Goal: Information Seeking & Learning: Learn about a topic

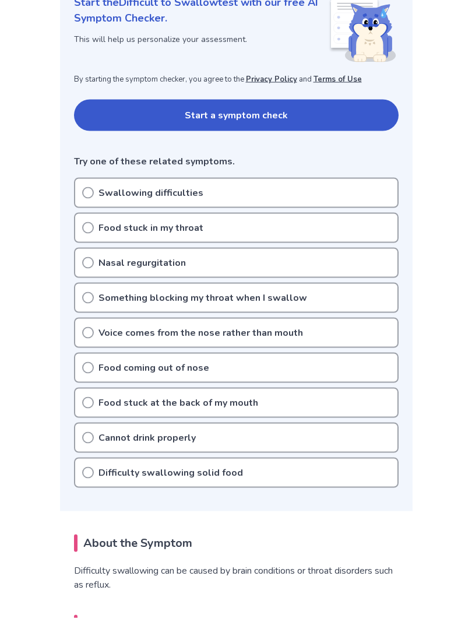
scroll to position [172, 0]
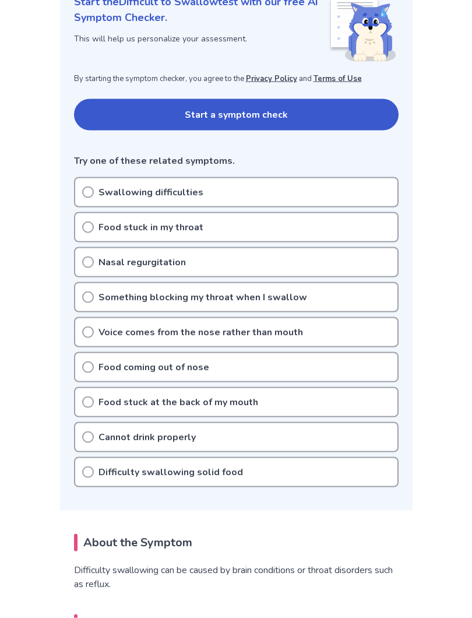
click at [91, 191] on icon at bounding box center [88, 192] width 12 height 12
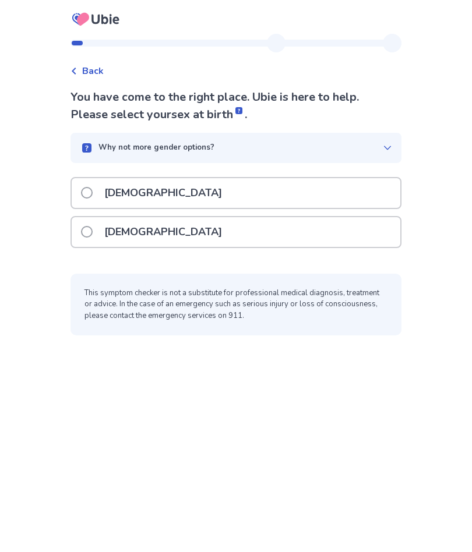
click at [101, 227] on label "[DEMOGRAPHIC_DATA]" at bounding box center [155, 232] width 148 height 30
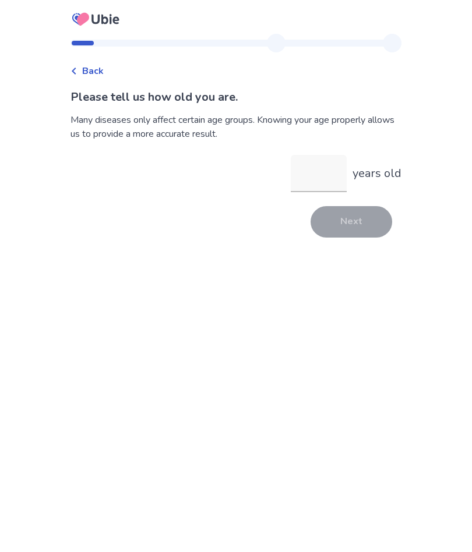
click at [315, 173] on input "years old" at bounding box center [319, 173] width 56 height 37
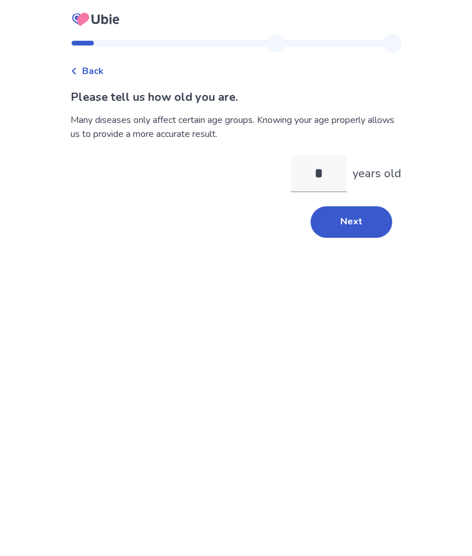
type input "**"
click at [363, 219] on button "Next" at bounding box center [352, 221] width 82 height 31
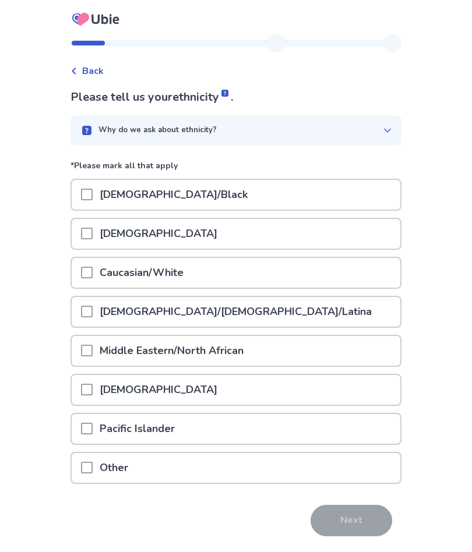
click at [89, 273] on span at bounding box center [87, 273] width 12 height 12
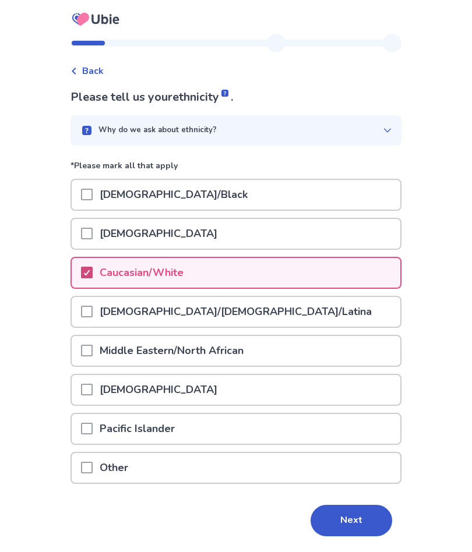
click at [352, 509] on button "Next" at bounding box center [352, 520] width 82 height 31
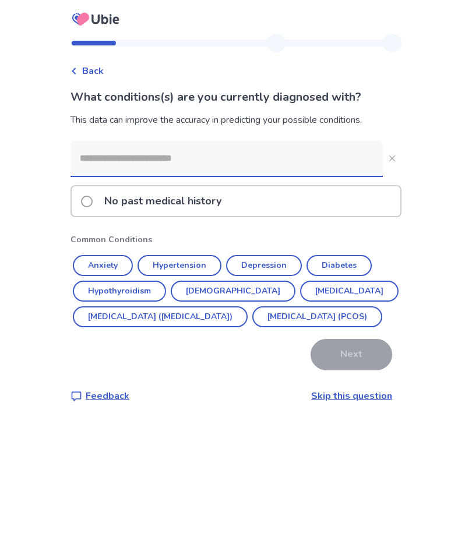
click at [269, 263] on button "Depression" at bounding box center [264, 265] width 76 height 21
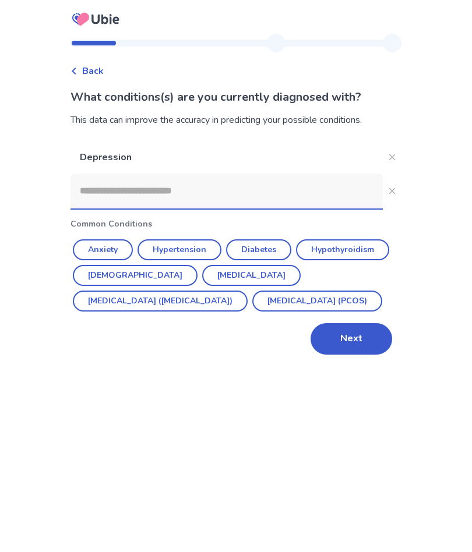
click at [352, 329] on button "Next" at bounding box center [352, 338] width 82 height 31
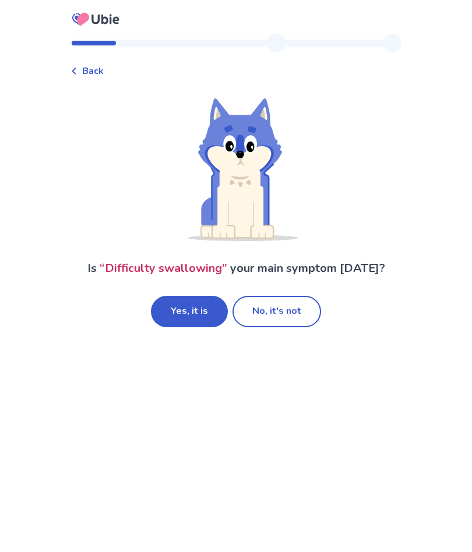
click at [189, 307] on button "Yes, it is" at bounding box center [189, 311] width 77 height 31
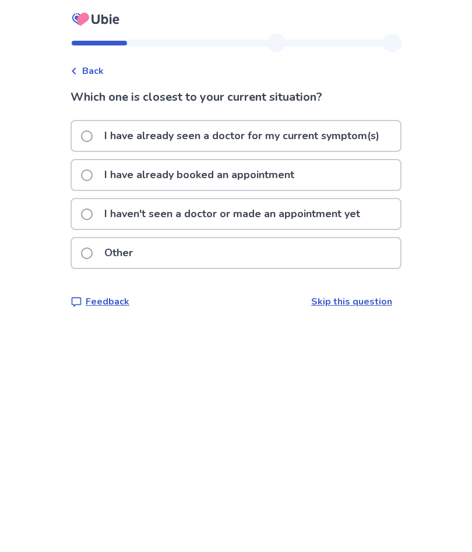
click at [93, 179] on span at bounding box center [87, 176] width 12 height 12
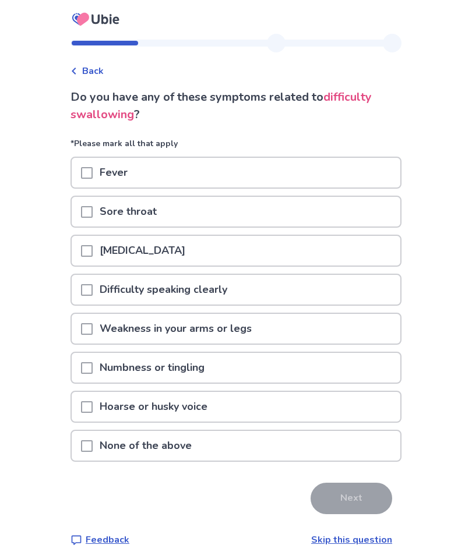
click at [93, 204] on div at bounding box center [87, 212] width 12 height 30
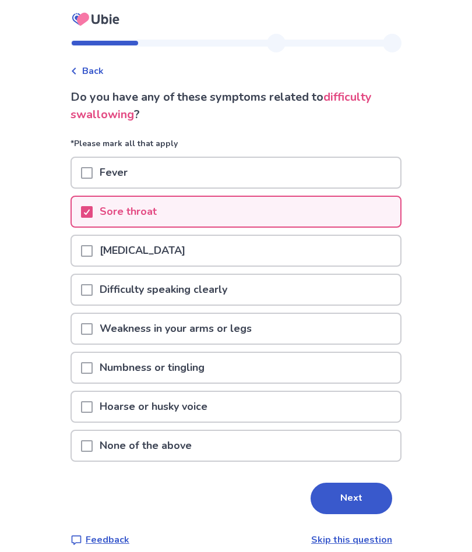
click at [131, 254] on p "[MEDICAL_DATA]" at bounding box center [143, 251] width 100 height 30
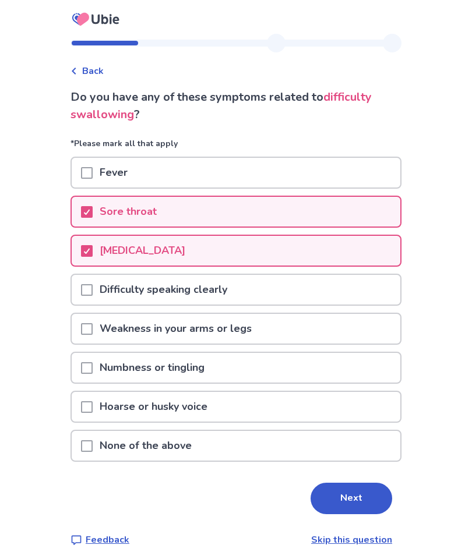
click at [90, 248] on icon at bounding box center [86, 251] width 7 height 6
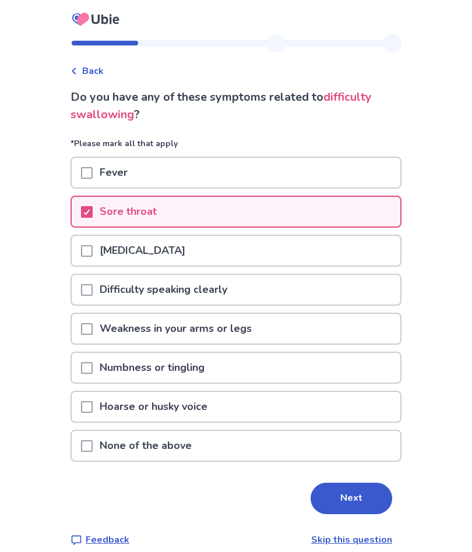
click at [93, 251] on span at bounding box center [87, 251] width 12 height 12
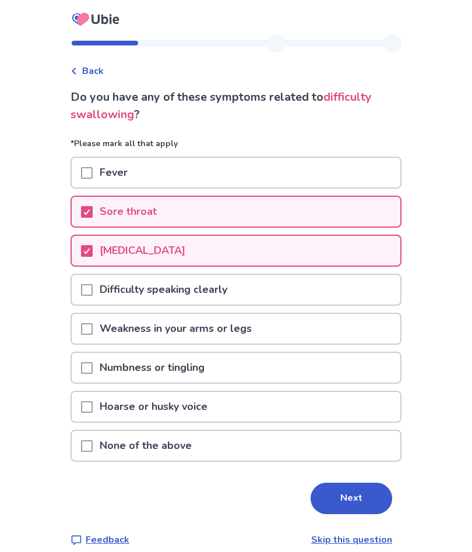
click at [93, 329] on span at bounding box center [87, 329] width 12 height 12
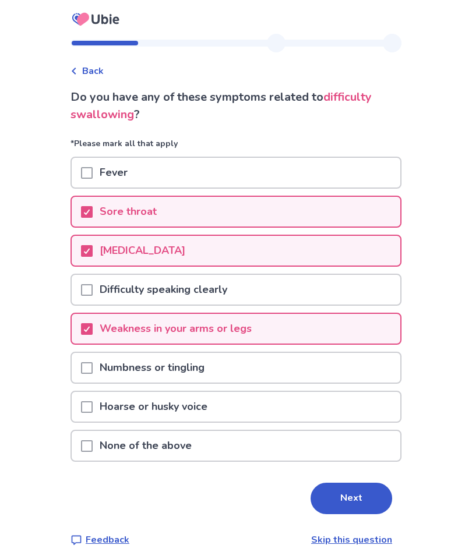
click at [93, 396] on div at bounding box center [87, 407] width 12 height 30
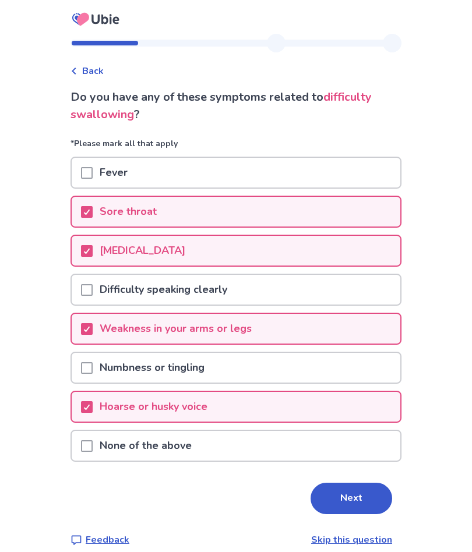
click at [352, 484] on button "Next" at bounding box center [352, 498] width 82 height 31
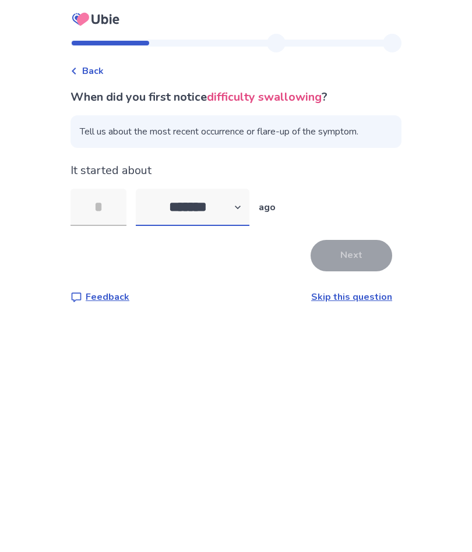
click at [241, 210] on select "******* ****** ******* ******** *******" at bounding box center [193, 207] width 114 height 37
select select "*"
click at [110, 204] on input "tel" at bounding box center [99, 207] width 56 height 37
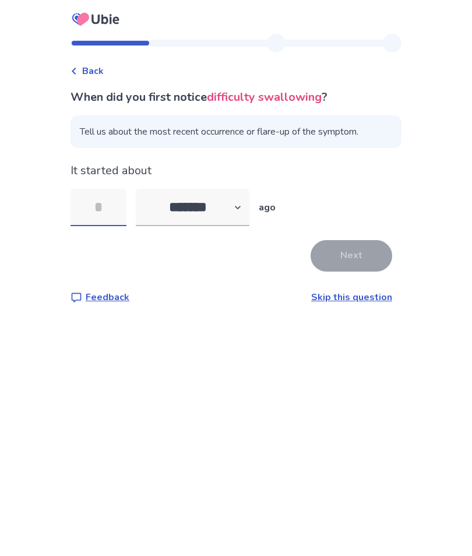
type input "*"
click at [346, 253] on button "Next" at bounding box center [352, 255] width 82 height 31
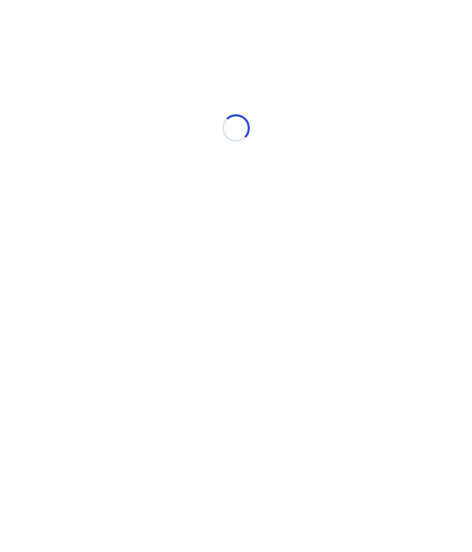
select select "*"
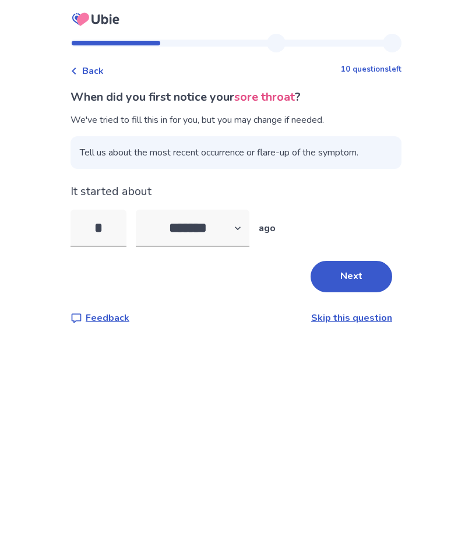
click at [111, 231] on input "*" at bounding box center [99, 228] width 56 height 37
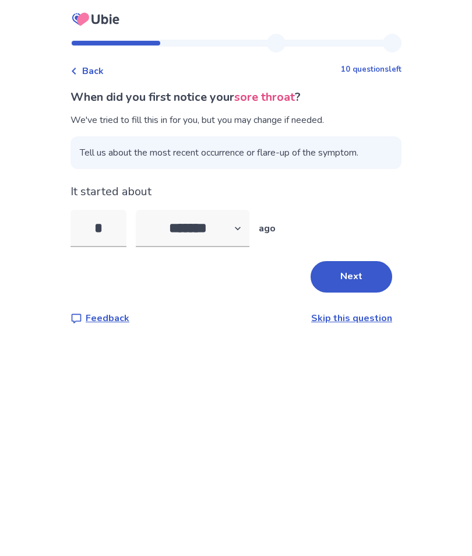
type input "*"
click at [244, 231] on select "******* ****** ******* ******** *******" at bounding box center [193, 228] width 114 height 37
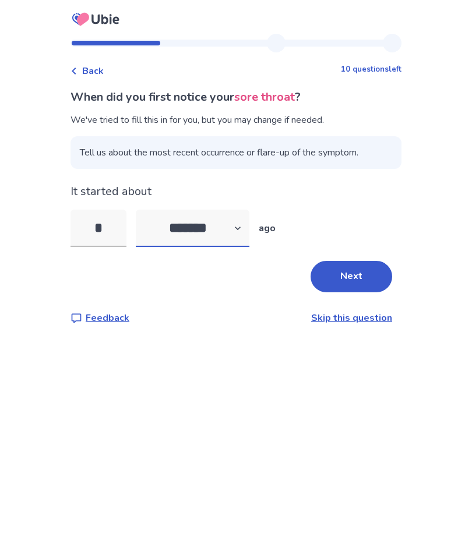
select select "*"
click at [122, 229] on input "*" at bounding box center [99, 228] width 56 height 37
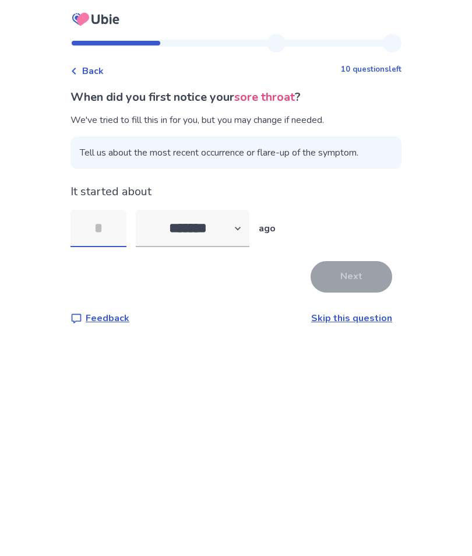
type input "*"
click at [350, 267] on button "Next" at bounding box center [352, 276] width 82 height 31
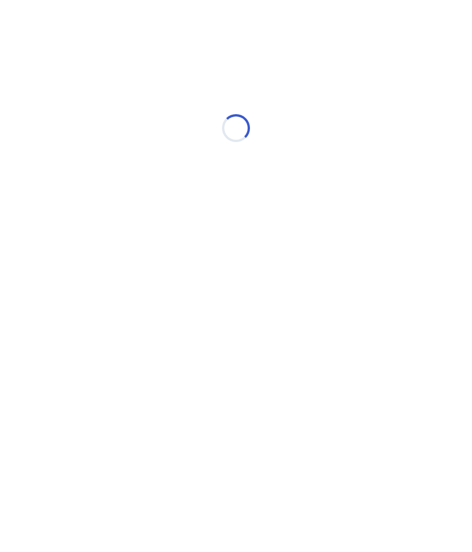
select select "*"
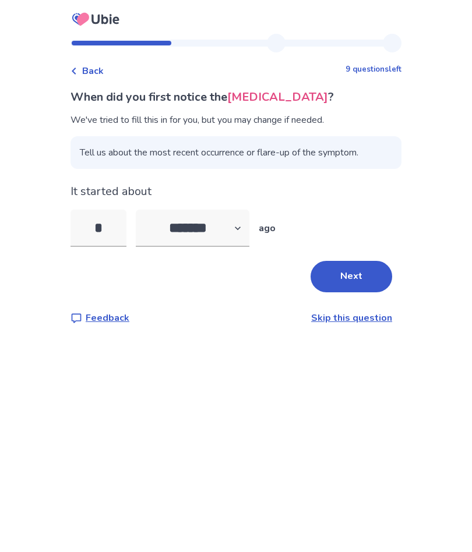
click at [354, 273] on button "Next" at bounding box center [352, 276] width 82 height 31
click at [245, 244] on select "******* ****** ******* ******** *******" at bounding box center [193, 228] width 114 height 37
select select "*"
click at [126, 238] on input "*" at bounding box center [99, 228] width 56 height 37
click at [118, 247] on input "*" at bounding box center [99, 228] width 56 height 37
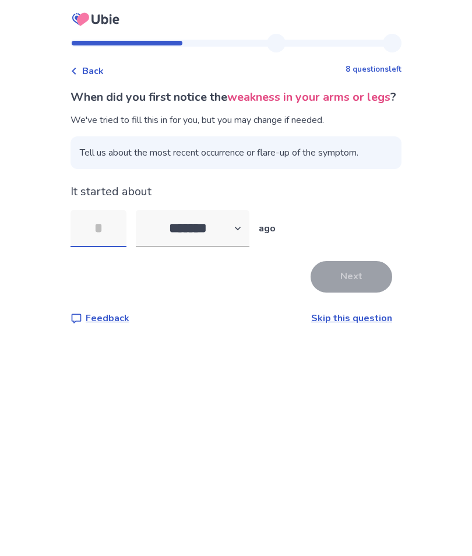
type input "*"
click at [336, 293] on button "Next" at bounding box center [352, 276] width 82 height 31
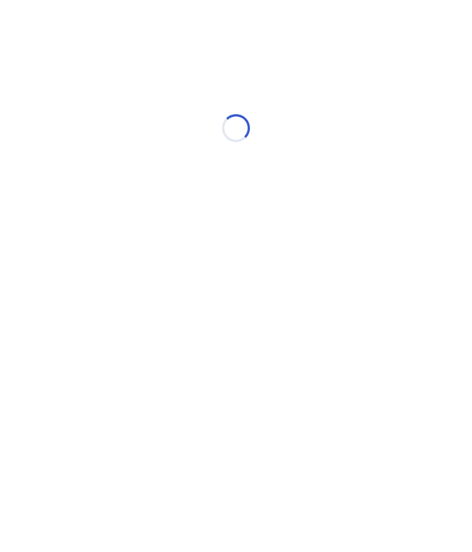
select select "*"
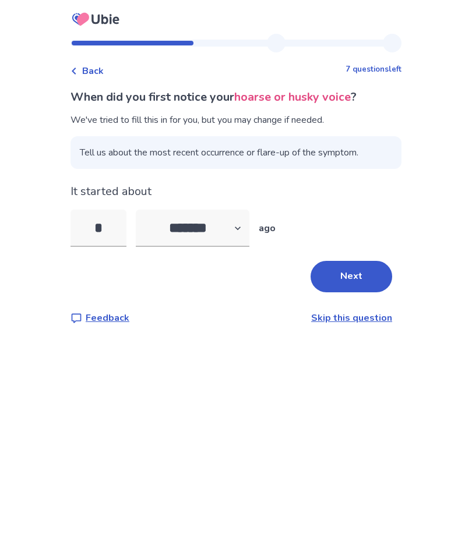
click at [344, 279] on button "Next" at bounding box center [352, 276] width 82 height 31
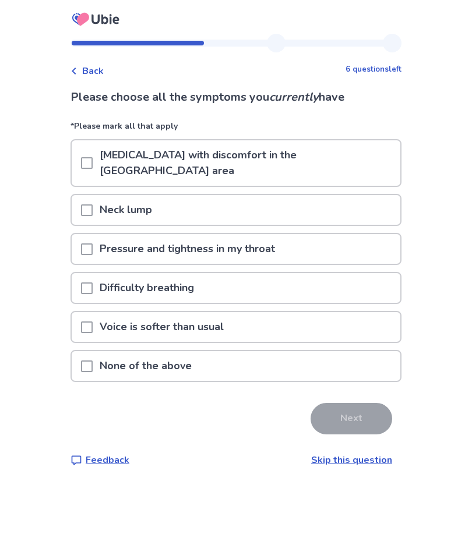
click at [93, 159] on span at bounding box center [87, 163] width 12 height 12
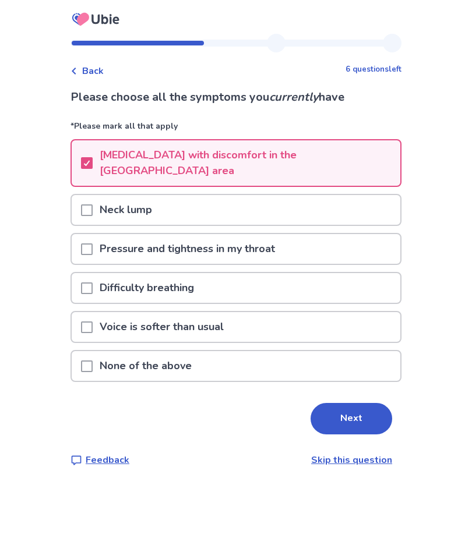
click at [93, 244] on span at bounding box center [87, 250] width 12 height 12
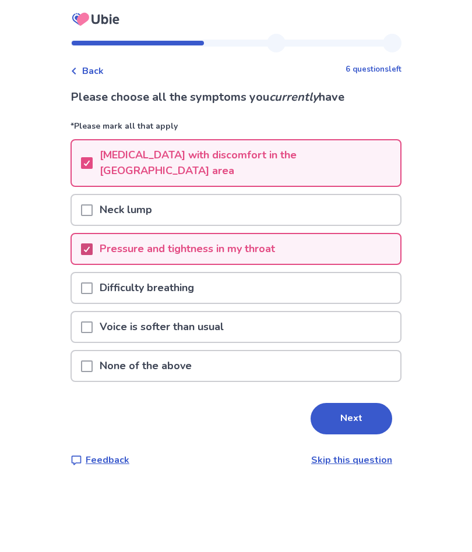
click at [348, 408] on button "Next" at bounding box center [352, 418] width 82 height 31
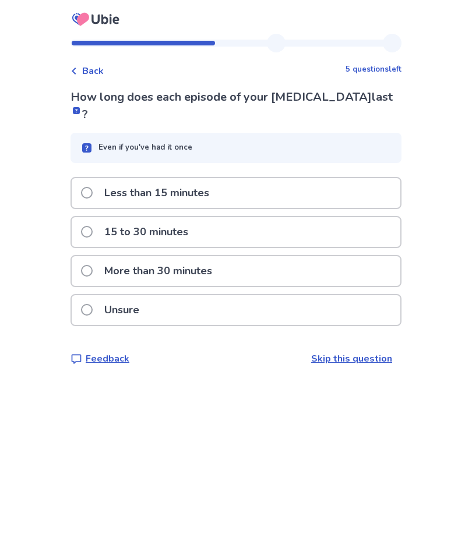
click at [93, 187] on span at bounding box center [87, 193] width 12 height 12
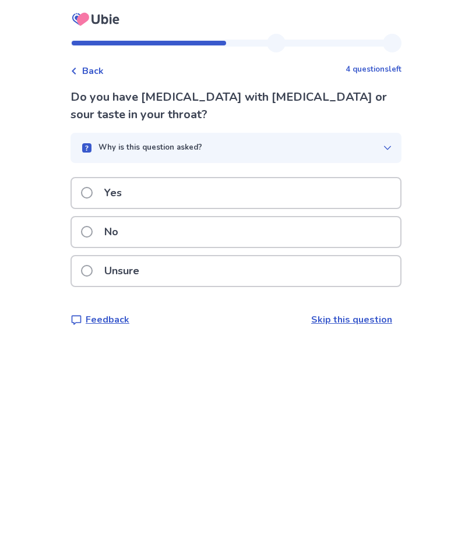
click at [102, 269] on label "Unsure" at bounding box center [113, 271] width 65 height 30
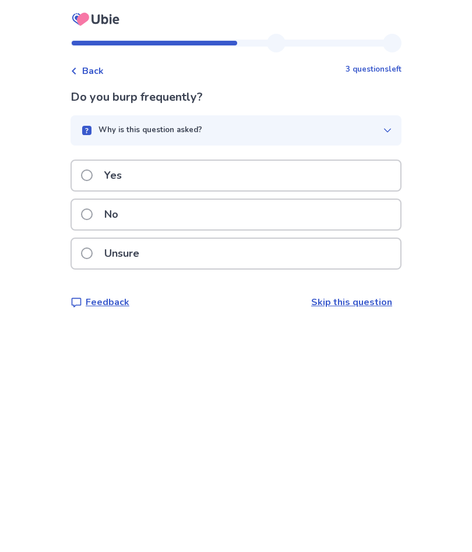
click at [93, 217] on span at bounding box center [87, 215] width 12 height 12
click at [93, 214] on span at bounding box center [87, 215] width 12 height 12
click at [97, 208] on label "No" at bounding box center [103, 215] width 44 height 30
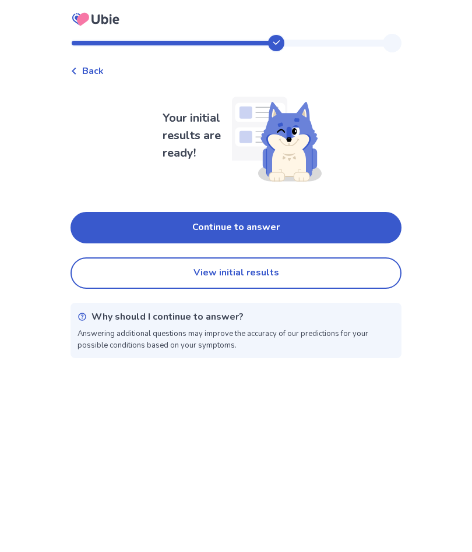
click at [224, 217] on button "Continue to answer" at bounding box center [236, 227] width 331 height 31
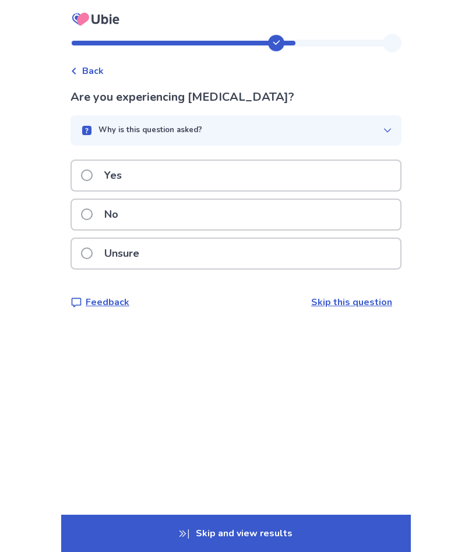
click at [93, 178] on span at bounding box center [87, 176] width 12 height 12
click at [98, 170] on label "Yes" at bounding box center [105, 176] width 48 height 30
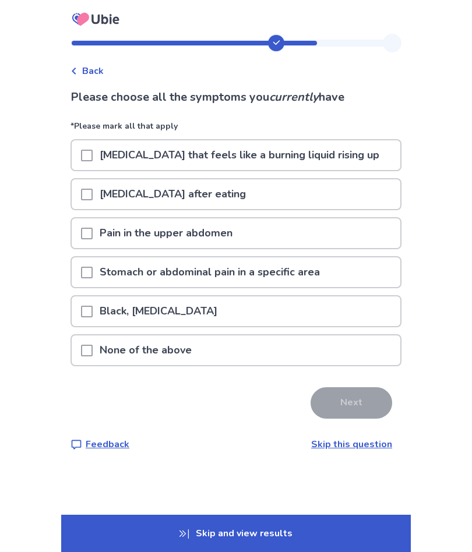
click at [92, 152] on span at bounding box center [87, 156] width 12 height 12
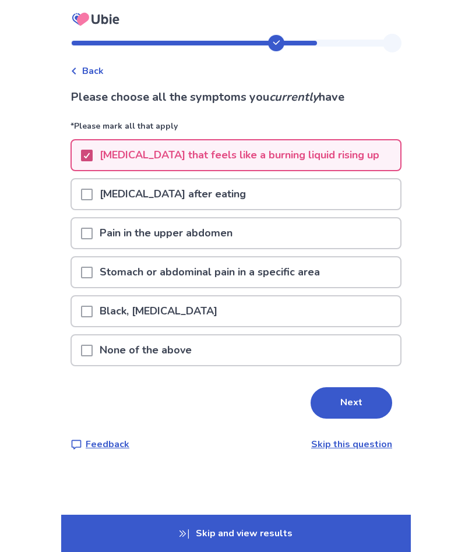
click at [360, 393] on button "Next" at bounding box center [352, 403] width 82 height 31
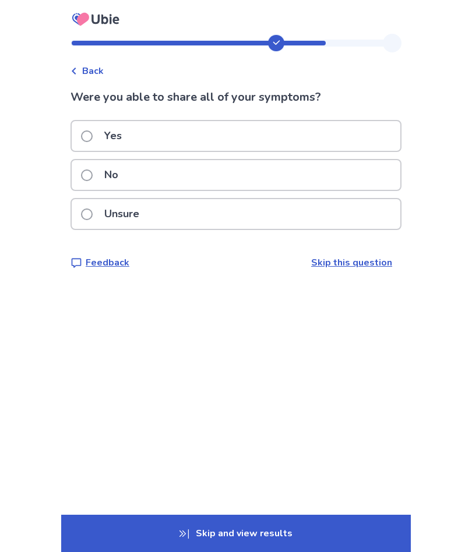
click at [93, 172] on span at bounding box center [87, 176] width 12 height 12
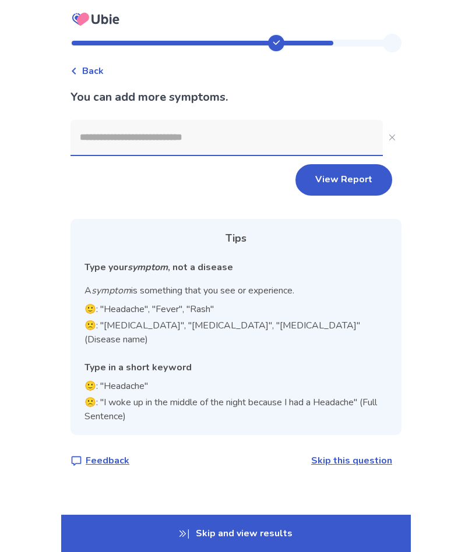
click at [133, 142] on input at bounding box center [227, 137] width 312 height 35
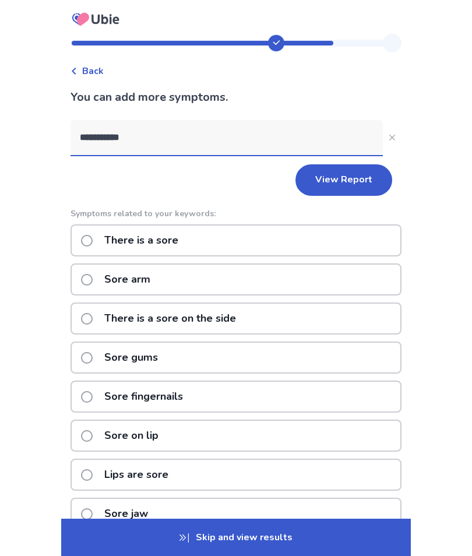
type input "**********"
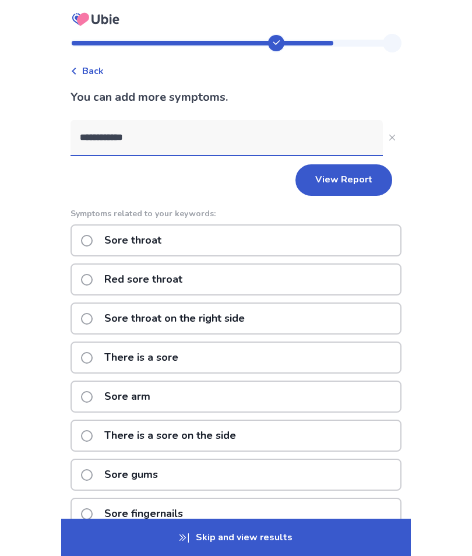
click at [341, 182] on button "View Report" at bounding box center [343, 179] width 97 height 31
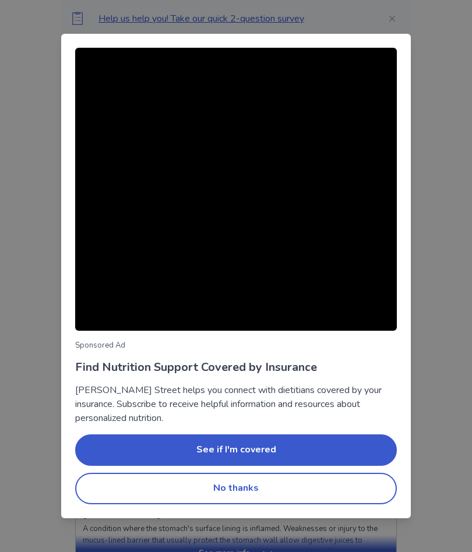
click at [266, 490] on button "No thanks" at bounding box center [236, 488] width 322 height 31
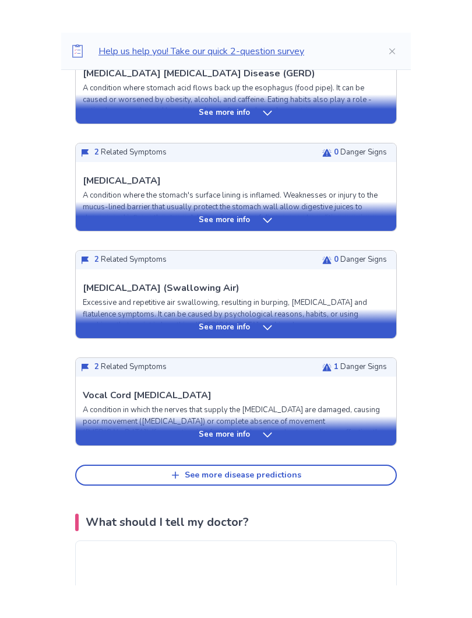
scroll to position [370, 0]
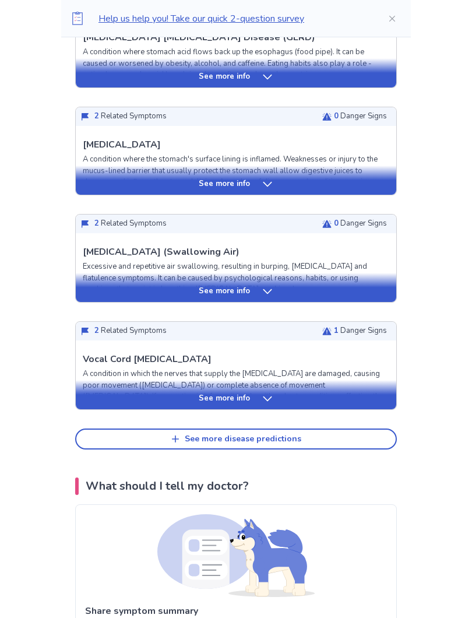
click at [220, 438] on div "See more disease predictions" at bounding box center [243, 439] width 117 height 10
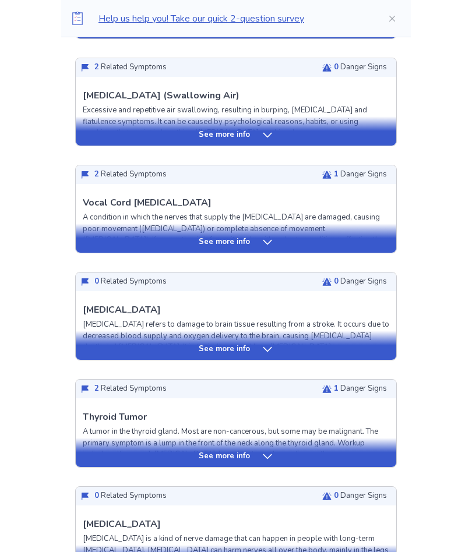
scroll to position [510, 0]
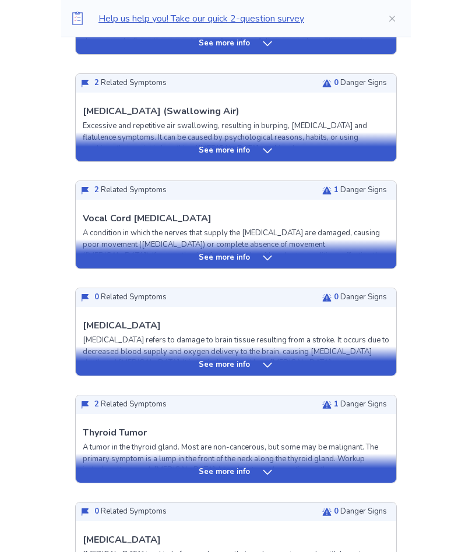
click at [255, 362] on div "See more info" at bounding box center [236, 366] width 321 height 12
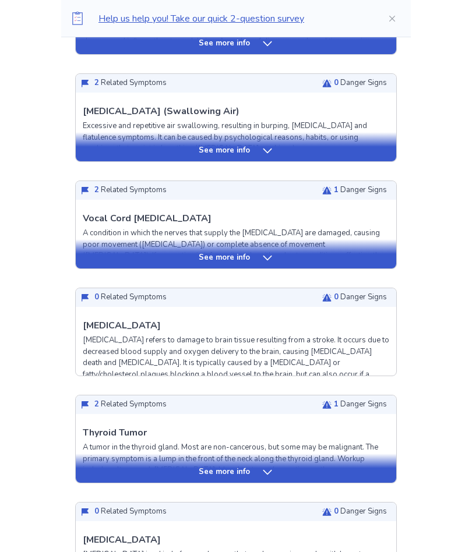
scroll to position [511, 0]
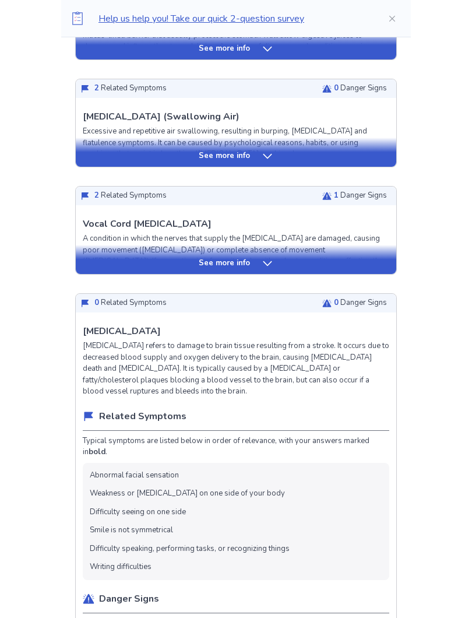
click at [244, 265] on p "See more info" at bounding box center [224, 264] width 51 height 12
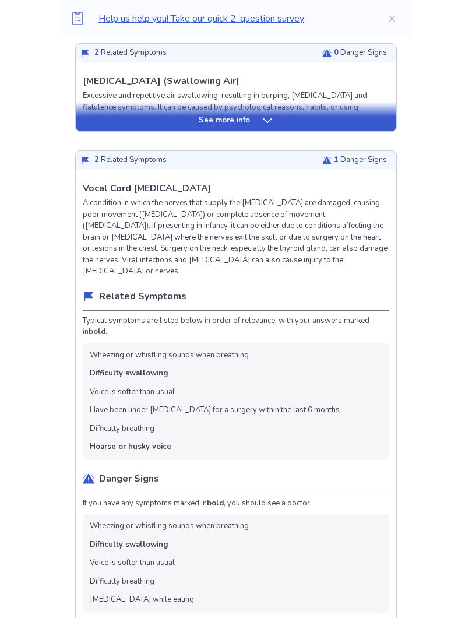
scroll to position [539, 0]
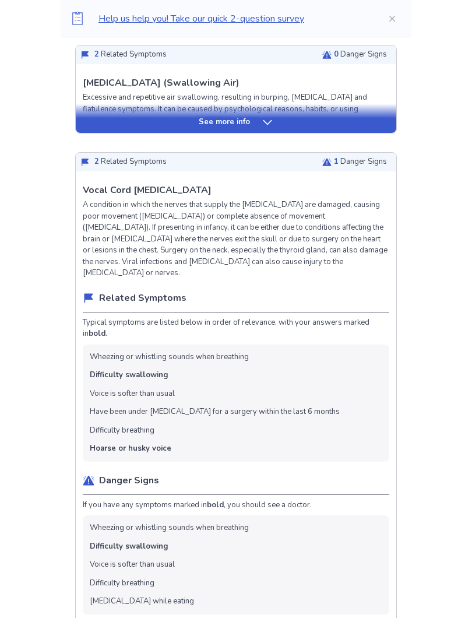
click at [247, 122] on p "See more info" at bounding box center [224, 123] width 51 height 12
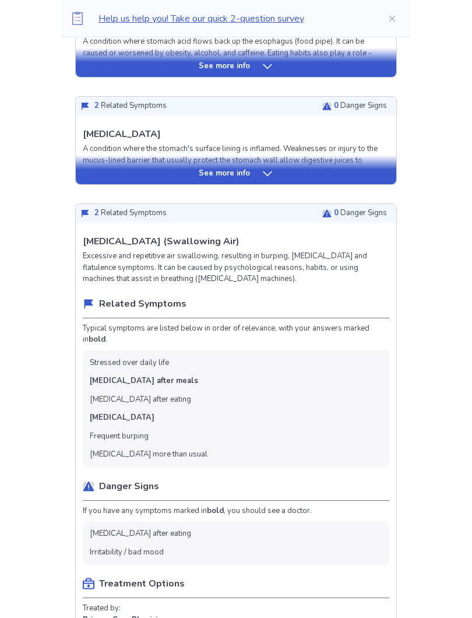
scroll to position [376, 0]
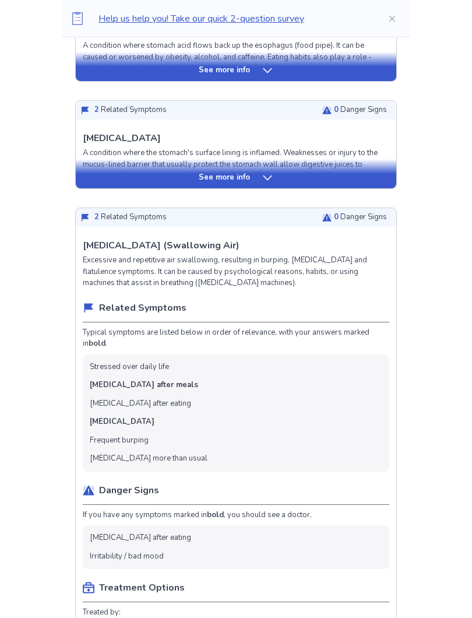
click at [262, 168] on div "See more info" at bounding box center [236, 173] width 321 height 29
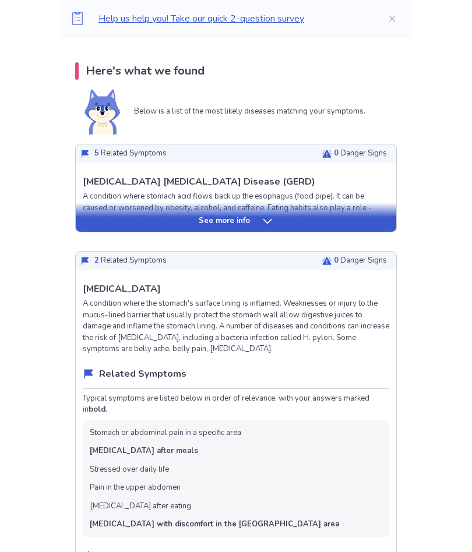
scroll to position [217, 0]
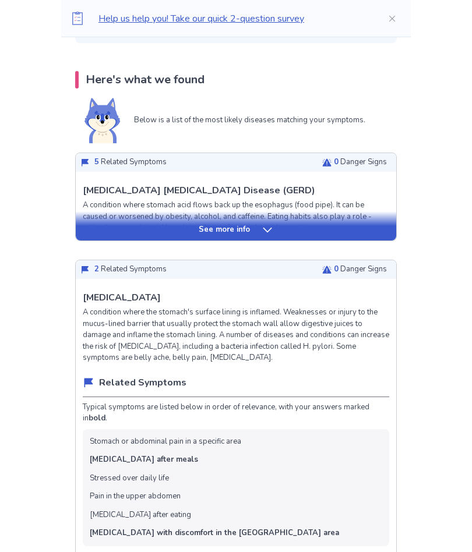
click at [251, 224] on div "See more info" at bounding box center [236, 230] width 321 height 12
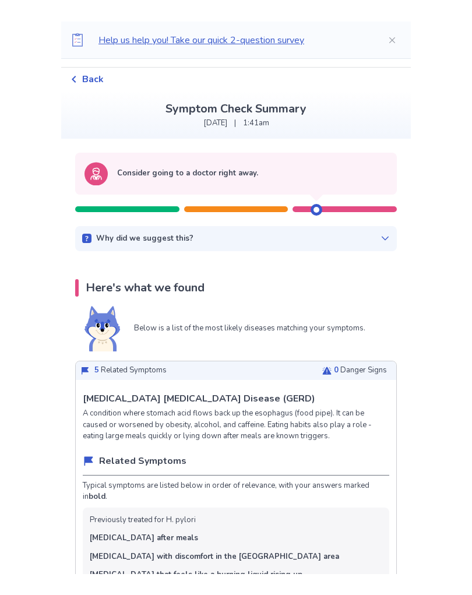
scroll to position [0, 0]
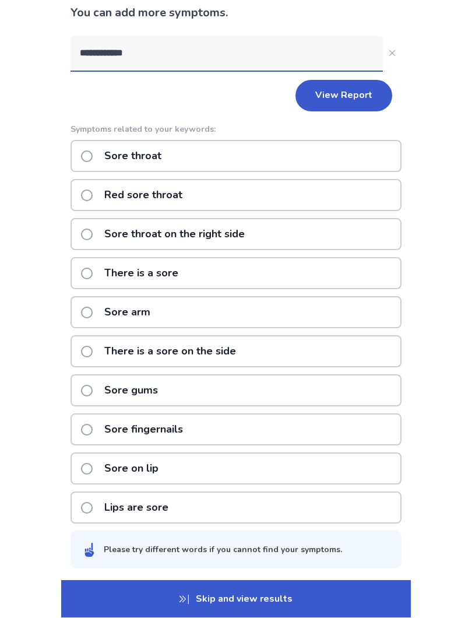
scroll to position [85, 0]
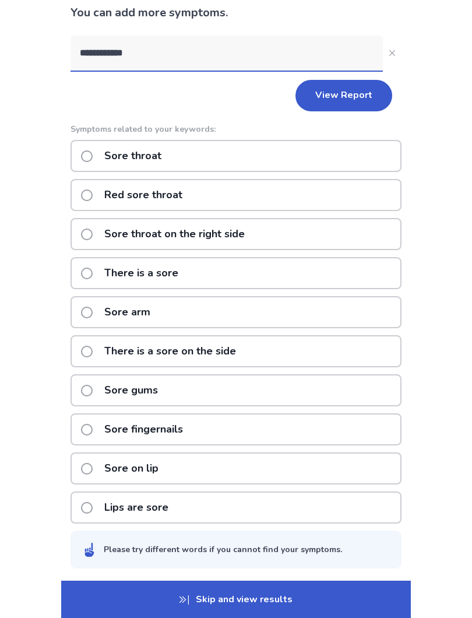
click at [93, 154] on span at bounding box center [87, 156] width 12 height 12
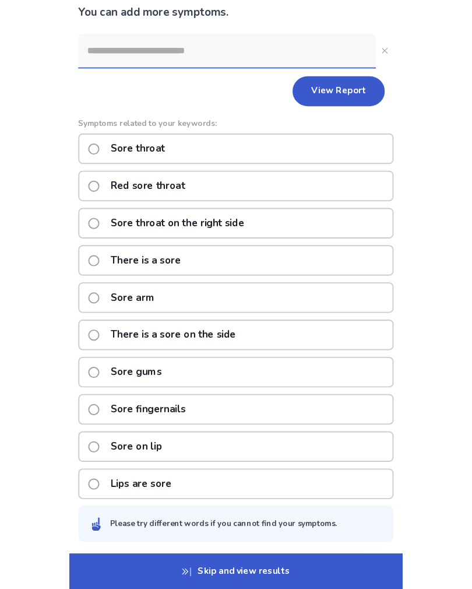
scroll to position [0, 0]
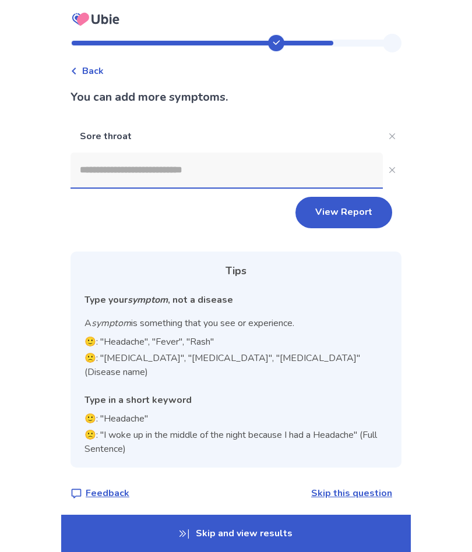
click at [170, 169] on input at bounding box center [227, 170] width 312 height 35
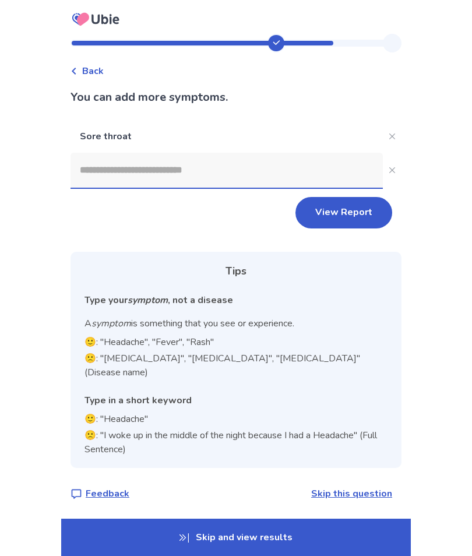
click at [383, 168] on button "Close" at bounding box center [392, 170] width 19 height 19
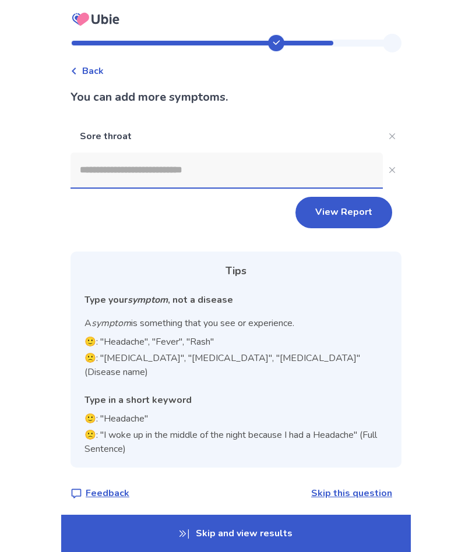
click at [184, 135] on p "Sore throat" at bounding box center [227, 136] width 312 height 33
click at [118, 174] on input at bounding box center [227, 170] width 312 height 35
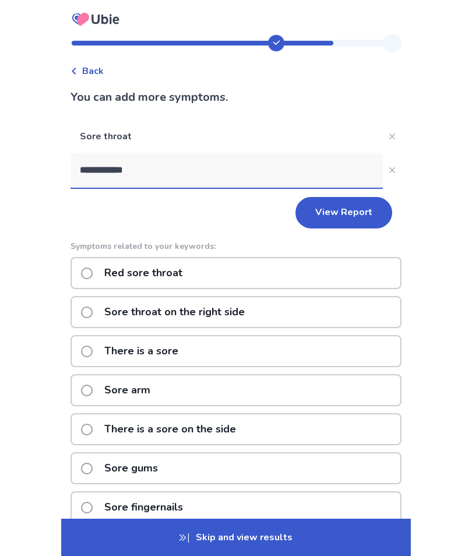
type input "**********"
click at [92, 269] on span at bounding box center [87, 273] width 12 height 12
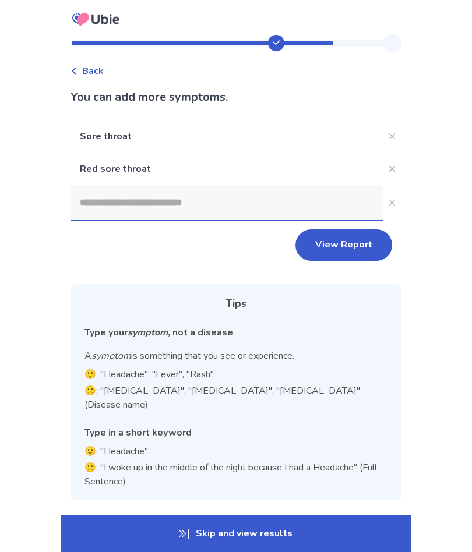
click at [147, 201] on input at bounding box center [227, 202] width 312 height 35
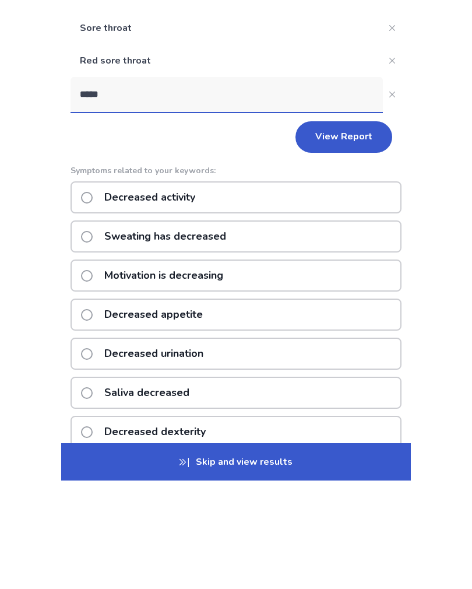
type input "*****"
click at [89, 417] on span at bounding box center [87, 423] width 12 height 12
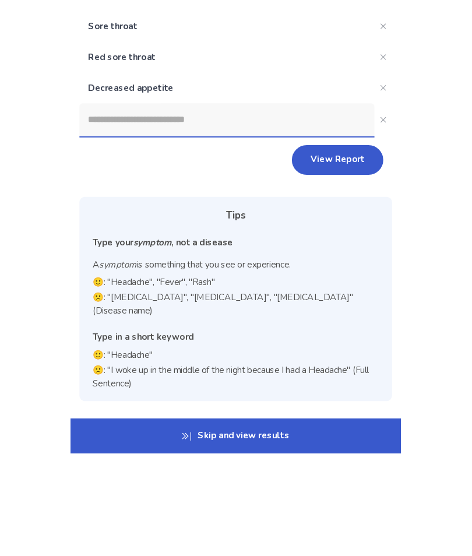
scroll to position [19, 0]
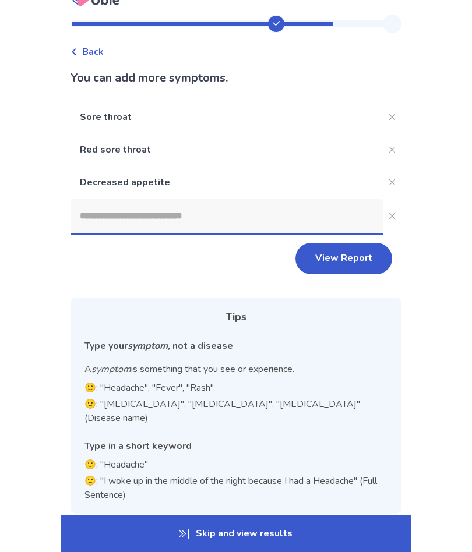
click at [170, 214] on input at bounding box center [227, 216] width 312 height 35
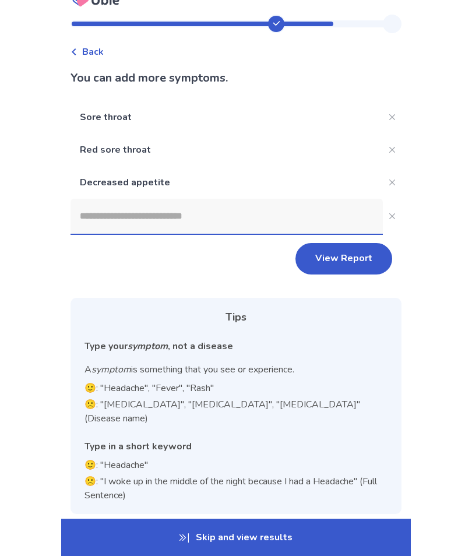
click at [335, 258] on button "View Report" at bounding box center [343, 258] width 97 height 31
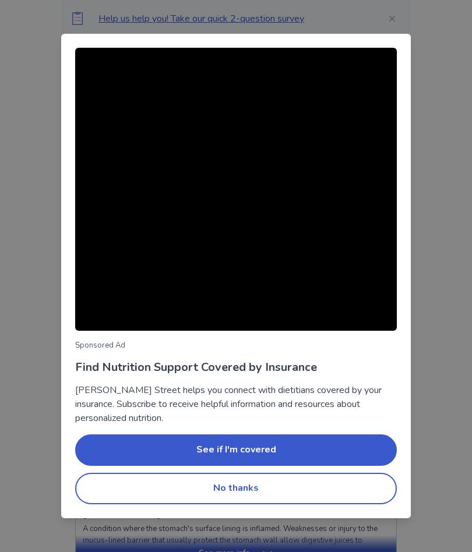
click at [214, 442] on button "See if I'm covered" at bounding box center [236, 450] width 322 height 31
click at [195, 481] on button "No thanks" at bounding box center [236, 488] width 322 height 31
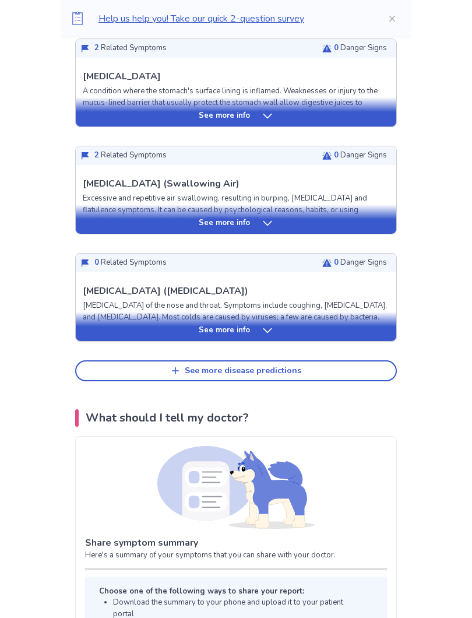
scroll to position [470, 0]
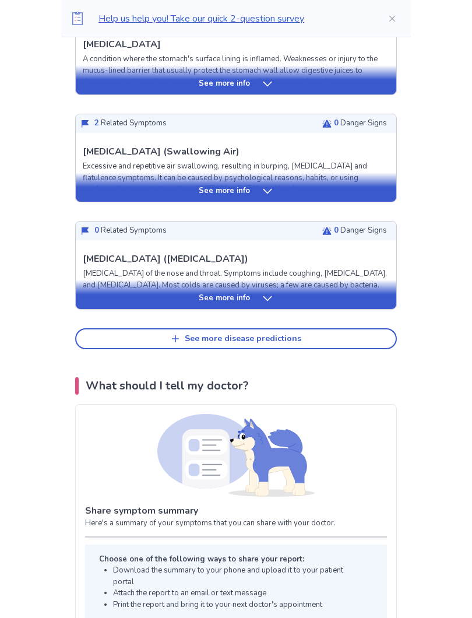
click at [213, 336] on div "See more disease predictions" at bounding box center [243, 339] width 117 height 10
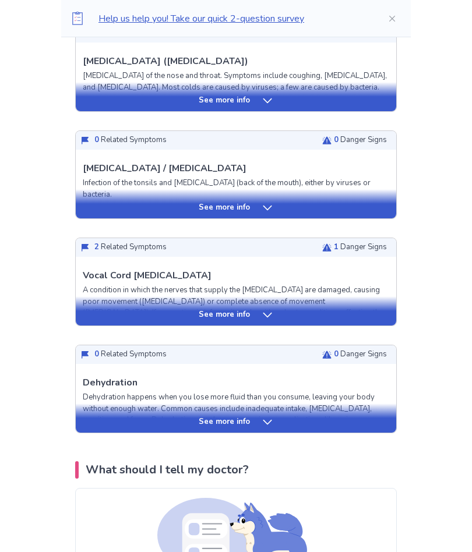
scroll to position [528, 0]
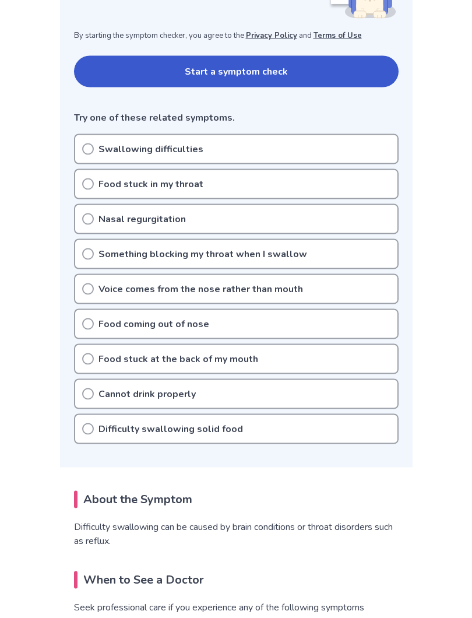
scroll to position [217, 0]
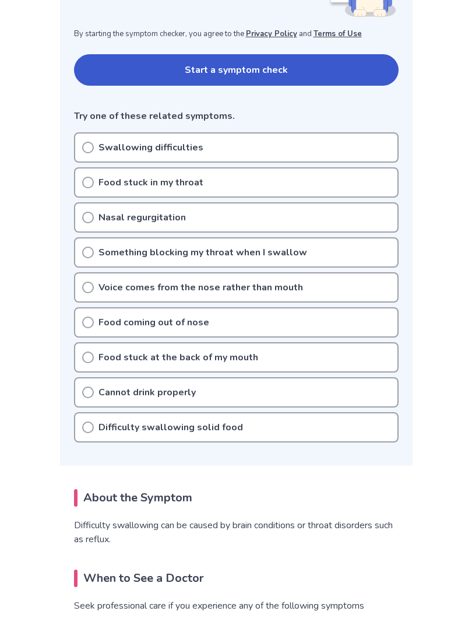
click at [90, 147] on icon at bounding box center [88, 148] width 12 height 12
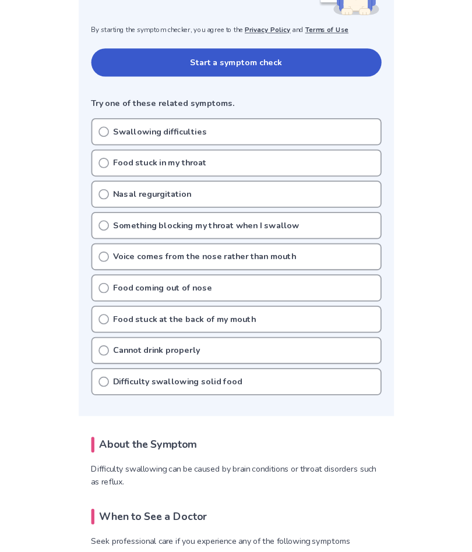
scroll to position [249, 0]
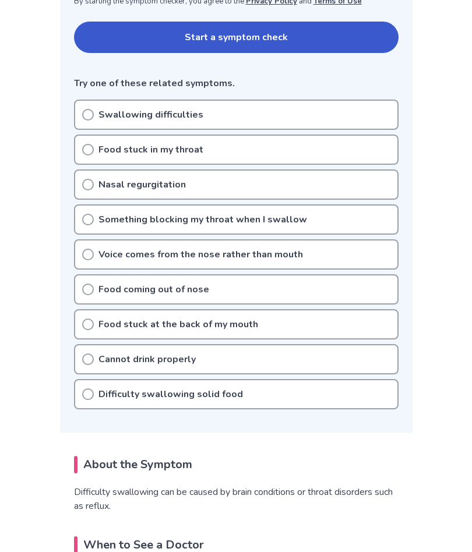
click at [95, 149] on div "Food stuck in my throat" at bounding box center [236, 150] width 325 height 30
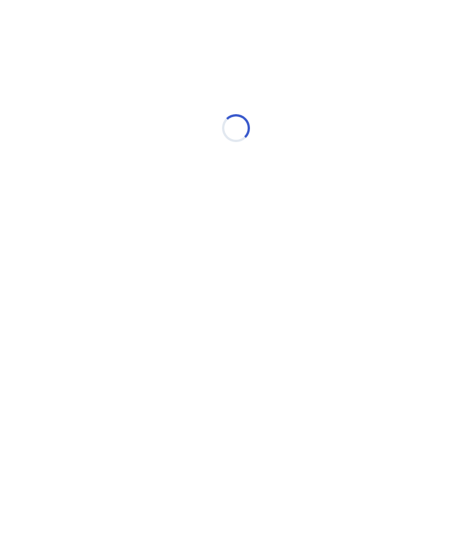
click at [89, 115] on div "Loading..." at bounding box center [236, 128] width 331 height 233
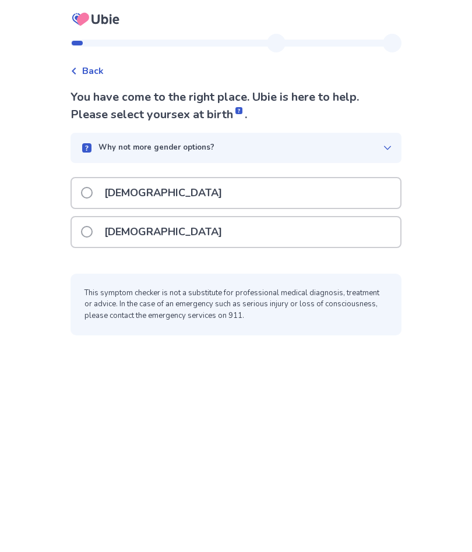
click at [100, 235] on label "[DEMOGRAPHIC_DATA]" at bounding box center [155, 232] width 148 height 30
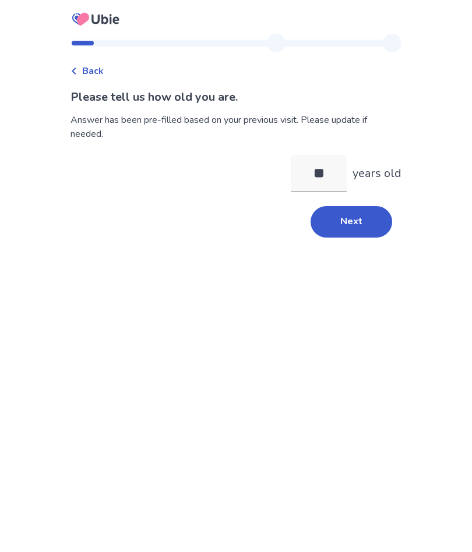
click at [353, 222] on button "Next" at bounding box center [352, 221] width 82 height 31
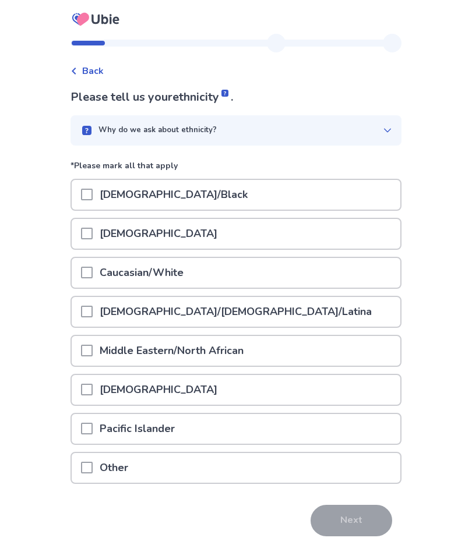
click at [93, 273] on span at bounding box center [87, 273] width 12 height 12
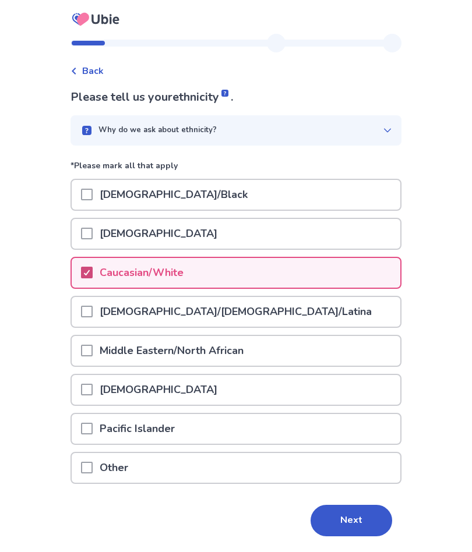
click at [353, 515] on button "Next" at bounding box center [352, 520] width 82 height 31
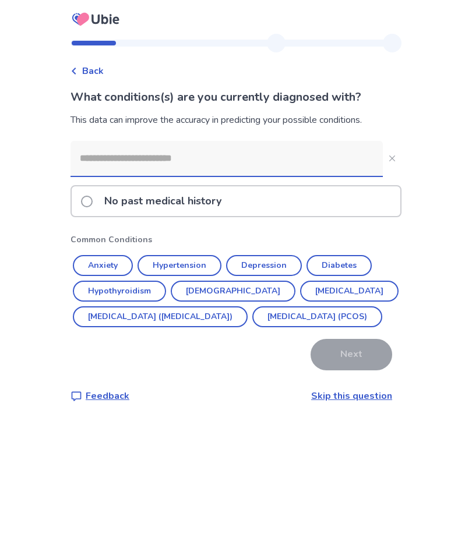
click at [112, 263] on button "Anxiety" at bounding box center [103, 265] width 60 height 21
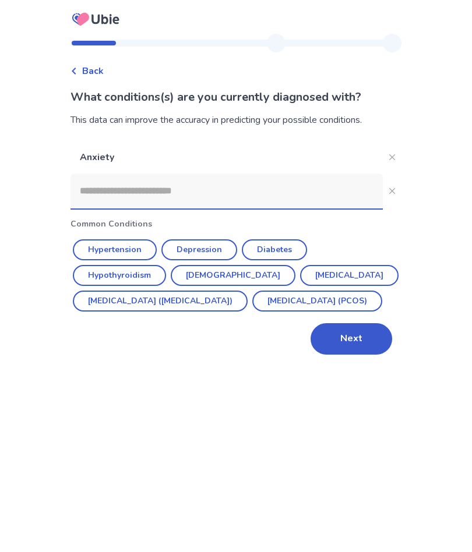
click at [129, 276] on button "Hypothyroidism" at bounding box center [119, 275] width 93 height 21
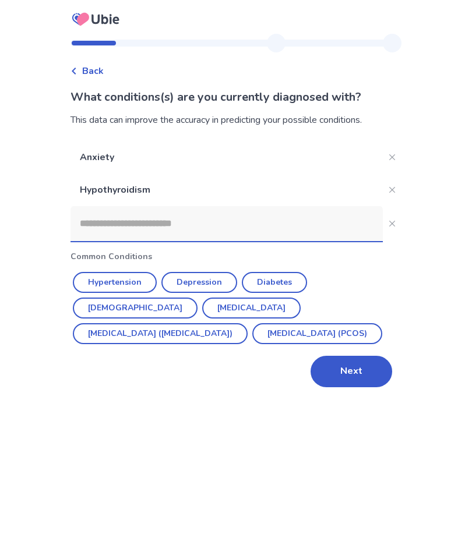
click at [205, 282] on button "Depression" at bounding box center [199, 282] width 76 height 21
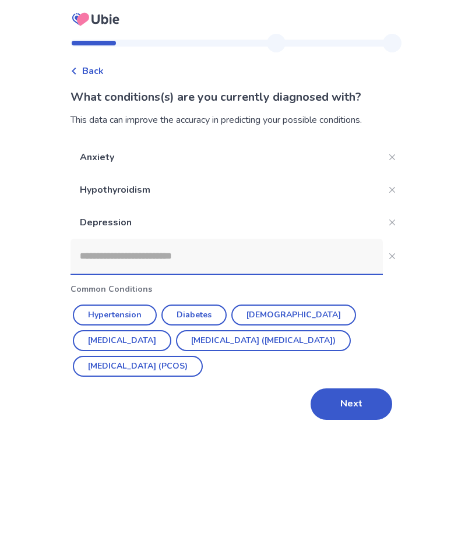
click at [348, 401] on button "Next" at bounding box center [352, 404] width 82 height 31
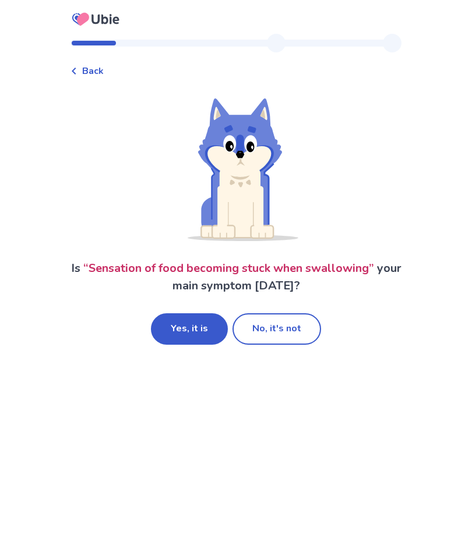
click at [192, 326] on button "Yes, it is" at bounding box center [189, 329] width 77 height 31
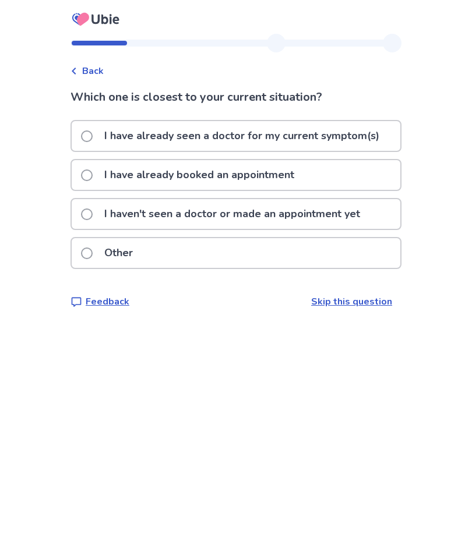
click at [103, 175] on label "I have already booked an appointment" at bounding box center [191, 175] width 220 height 30
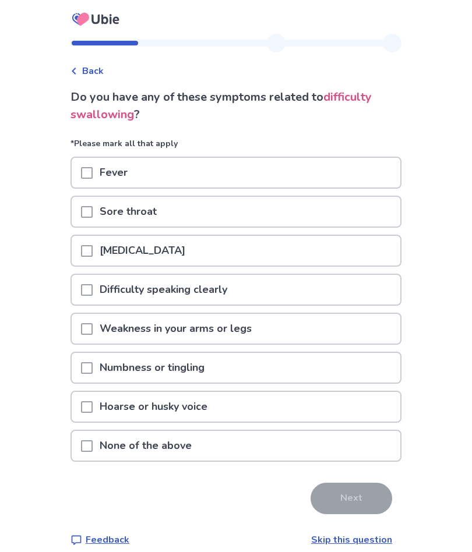
click at [93, 211] on span at bounding box center [87, 212] width 12 height 12
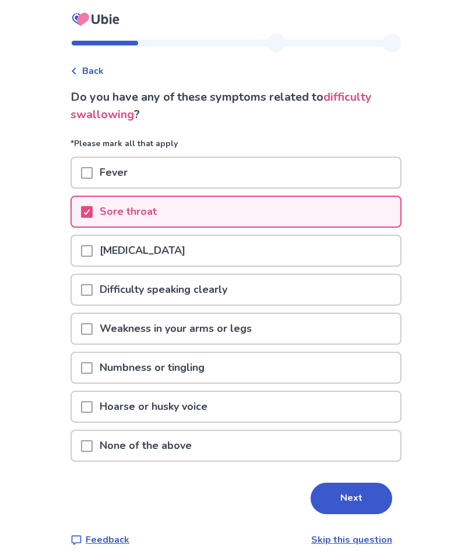
click at [93, 254] on span at bounding box center [87, 251] width 12 height 12
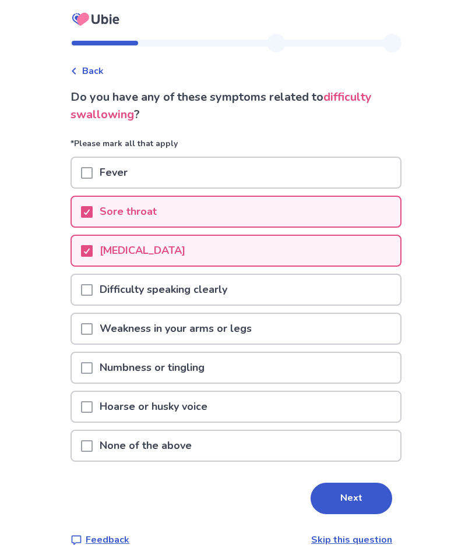
click at [93, 323] on span at bounding box center [87, 329] width 12 height 12
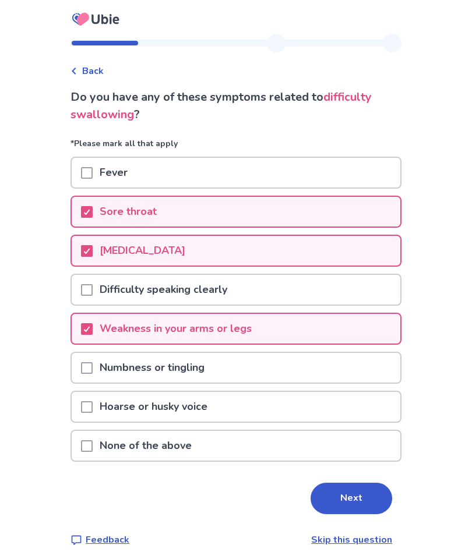
click at [93, 367] on span at bounding box center [87, 368] width 12 height 12
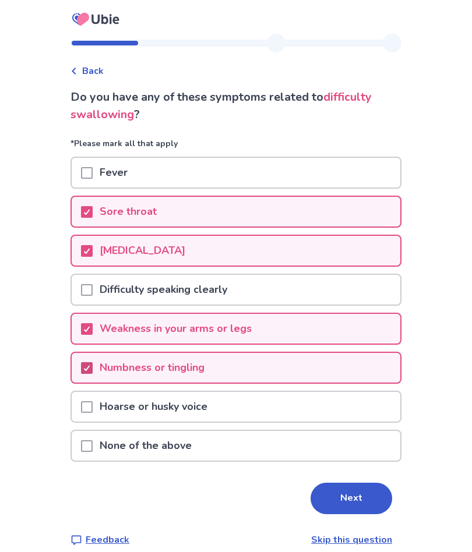
click at [350, 497] on button "Next" at bounding box center [352, 498] width 82 height 31
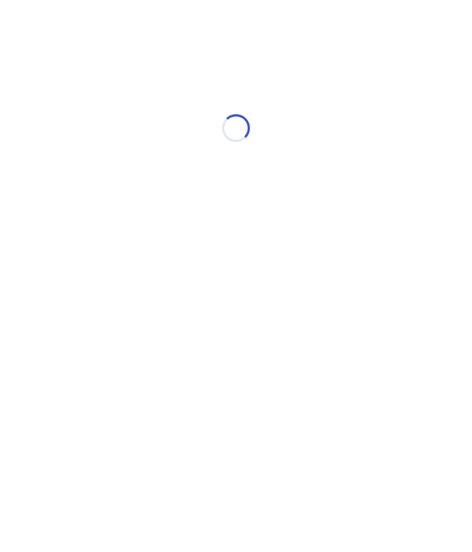
select select "*"
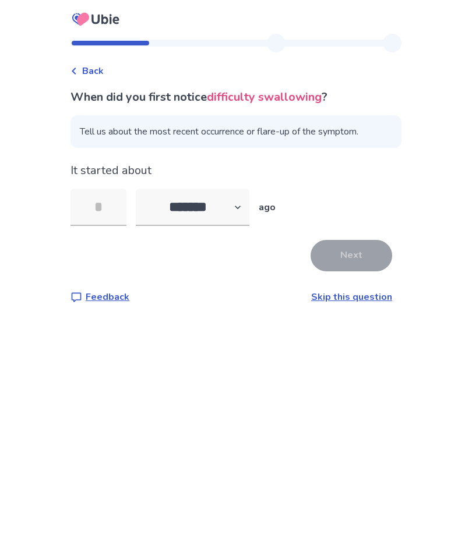
click at [122, 207] on input "tel" at bounding box center [99, 207] width 56 height 37
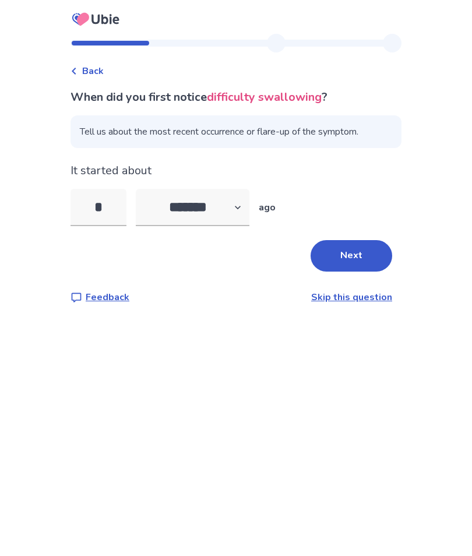
type input "*"
click at [244, 211] on select "******* ****** ******* ******** *******" at bounding box center [193, 207] width 114 height 37
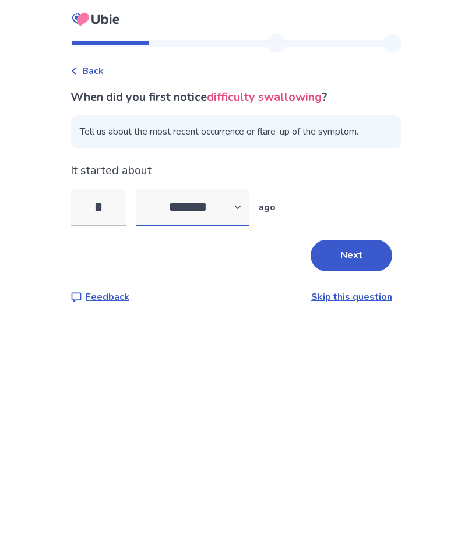
select select "*"
click at [342, 255] on button "Next" at bounding box center [352, 255] width 82 height 31
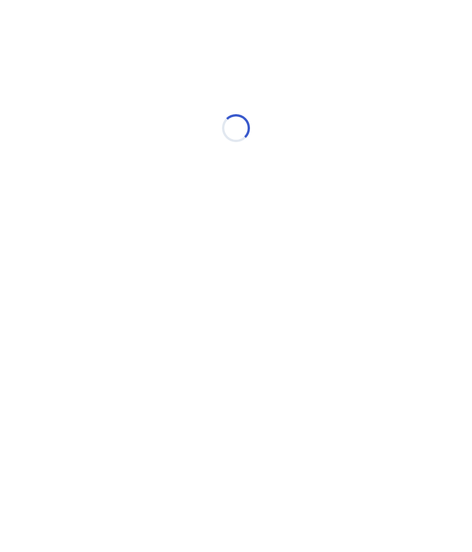
select select "*"
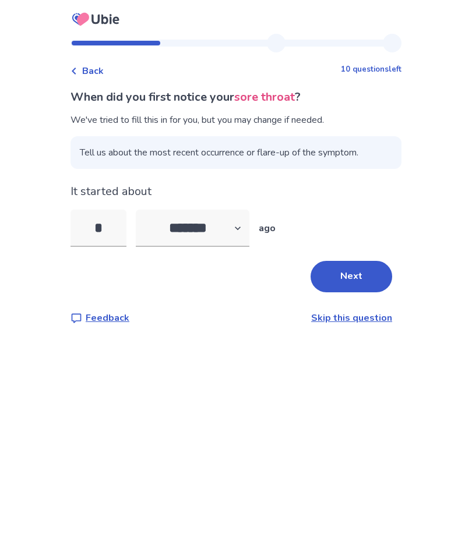
click at [350, 274] on button "Next" at bounding box center [352, 276] width 82 height 31
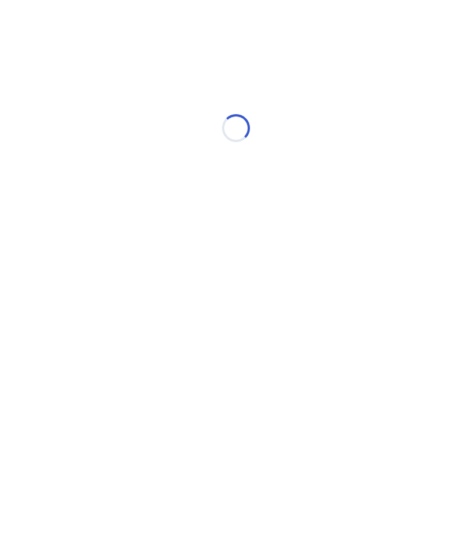
select select "*"
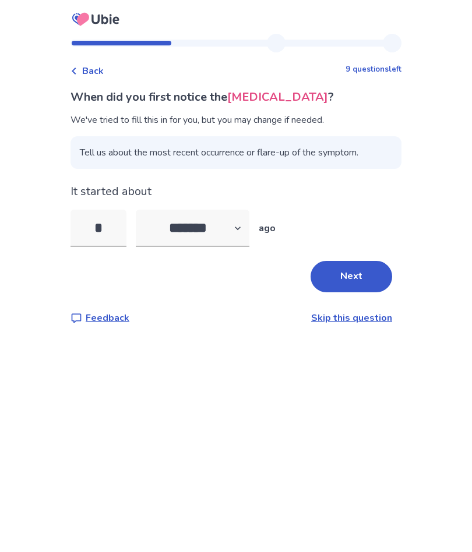
click at [350, 273] on button "Next" at bounding box center [352, 276] width 82 height 31
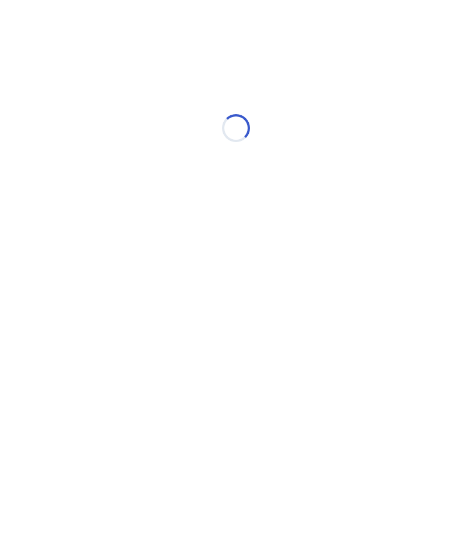
select select "*"
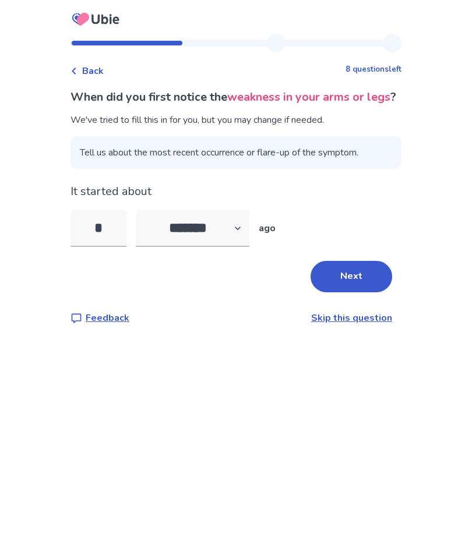
click at [337, 293] on button "Next" at bounding box center [352, 276] width 82 height 31
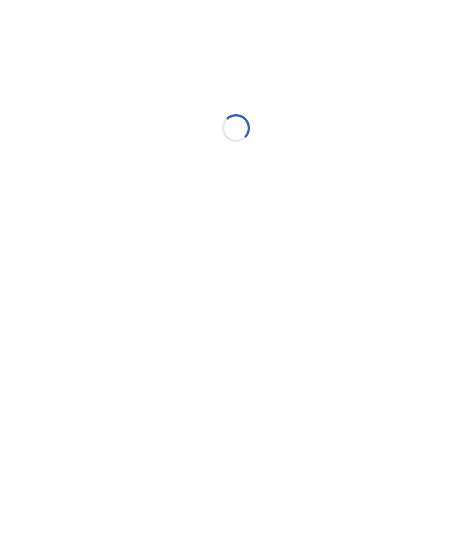
select select "*"
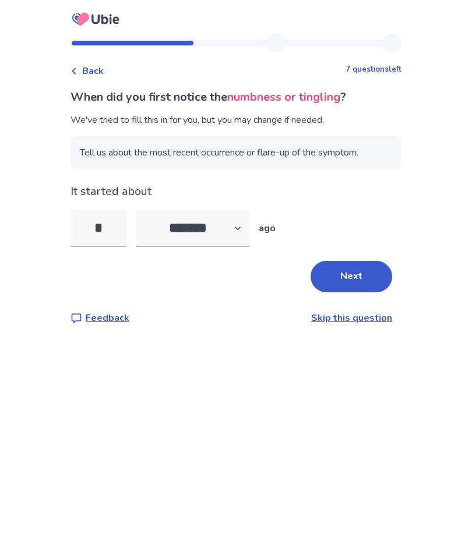
click at [362, 265] on button "Next" at bounding box center [352, 276] width 82 height 31
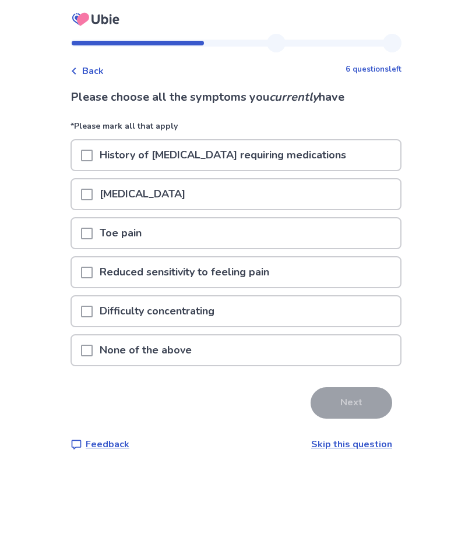
click at [93, 301] on div at bounding box center [87, 312] width 12 height 30
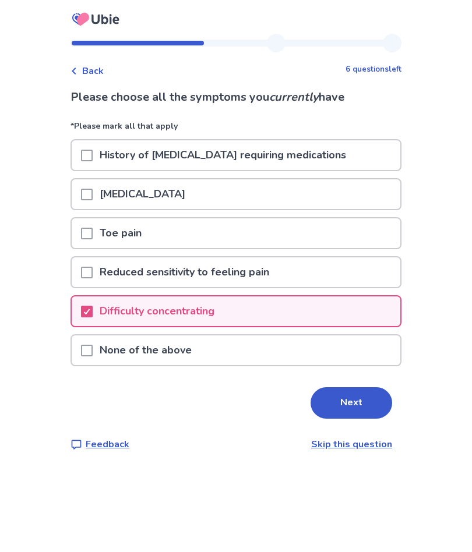
click at [350, 405] on button "Next" at bounding box center [352, 403] width 82 height 31
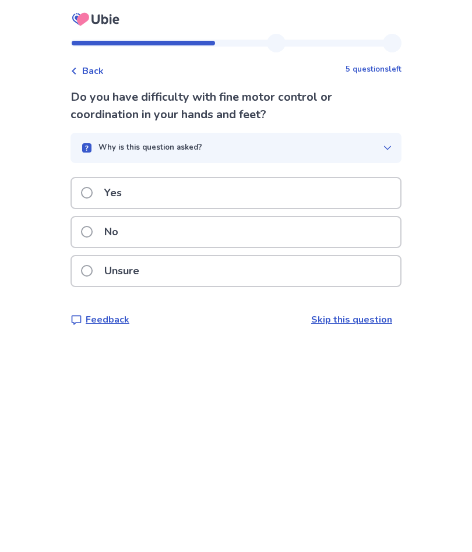
click at [93, 233] on span at bounding box center [87, 232] width 12 height 12
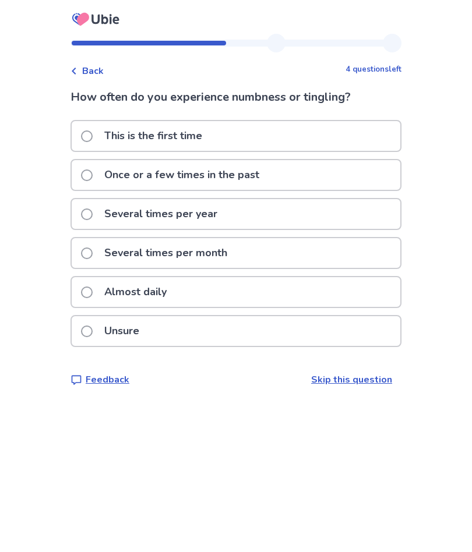
click at [92, 170] on span at bounding box center [87, 176] width 12 height 12
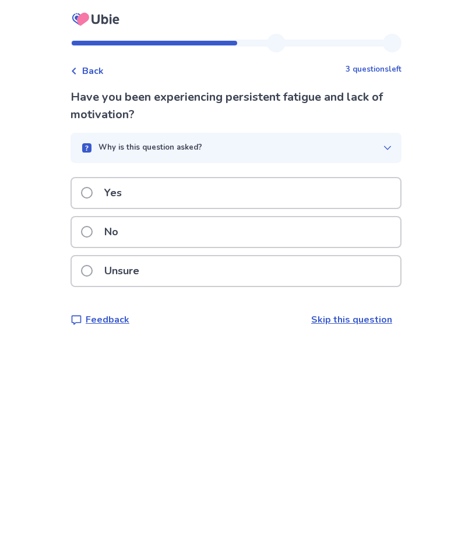
click at [93, 192] on span at bounding box center [87, 193] width 12 height 12
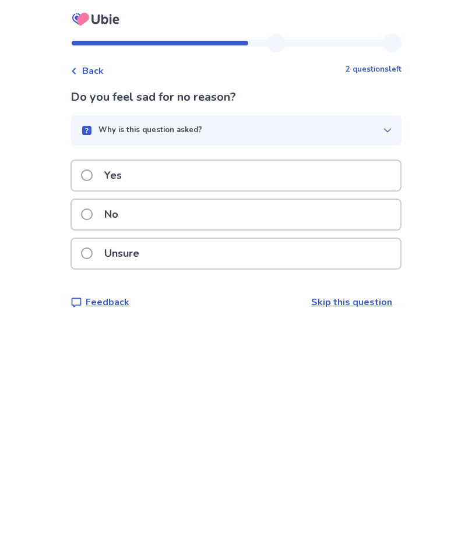
click at [101, 210] on label "No" at bounding box center [103, 215] width 44 height 30
click at [93, 171] on span at bounding box center [87, 176] width 12 height 12
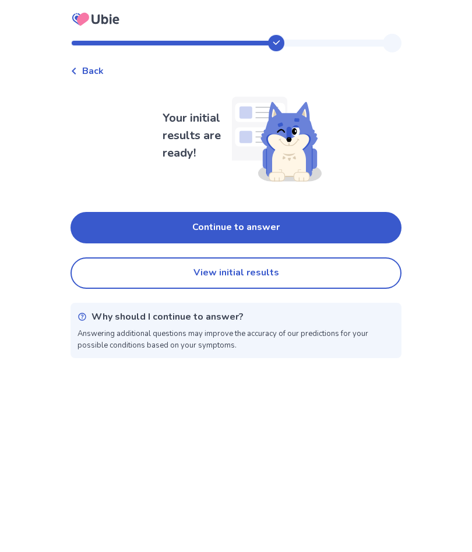
click at [241, 228] on button "Continue to answer" at bounding box center [236, 227] width 331 height 31
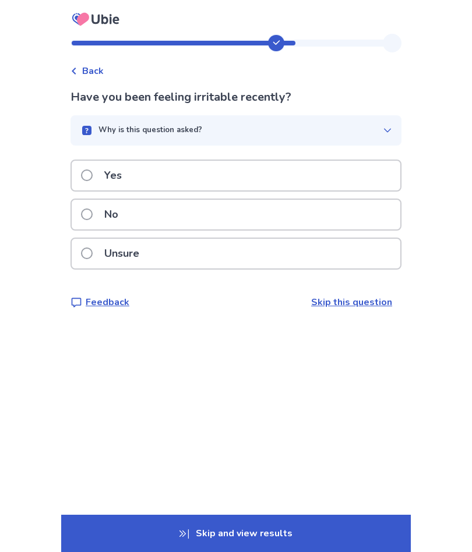
click at [96, 208] on label "No" at bounding box center [103, 215] width 44 height 30
click at [93, 218] on span at bounding box center [87, 215] width 12 height 12
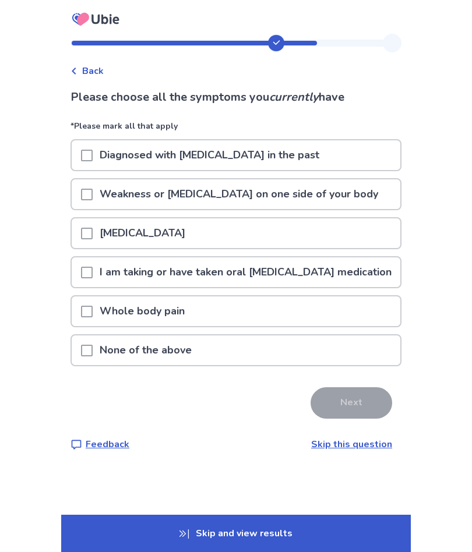
click at [93, 342] on div at bounding box center [87, 351] width 12 height 30
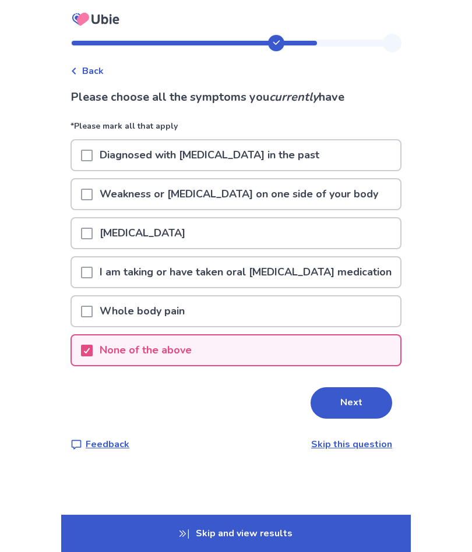
click at [339, 404] on button "Next" at bounding box center [352, 403] width 82 height 31
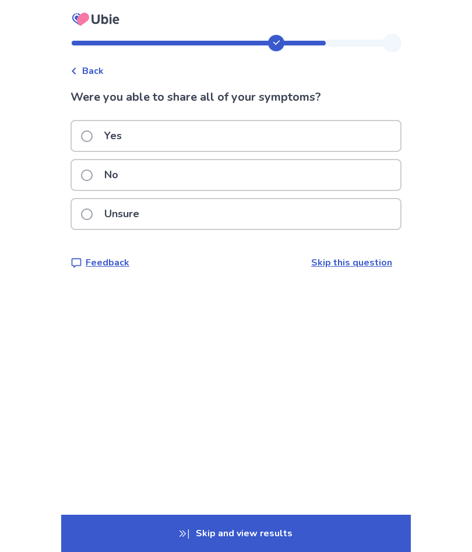
click at [93, 176] on span at bounding box center [87, 176] width 12 height 12
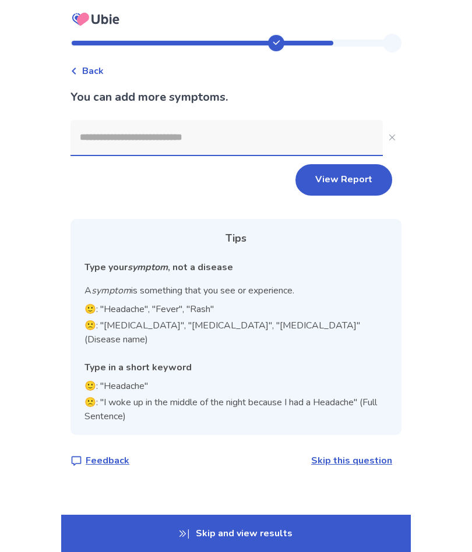
click at [144, 138] on input at bounding box center [227, 137] width 312 height 35
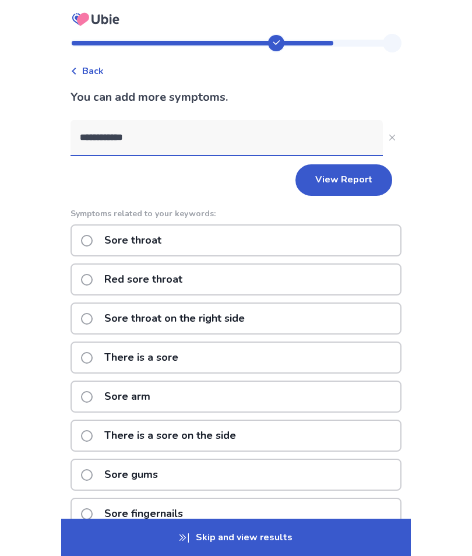
type input "**********"
click at [98, 245] on label "Sore throat" at bounding box center [124, 241] width 87 height 30
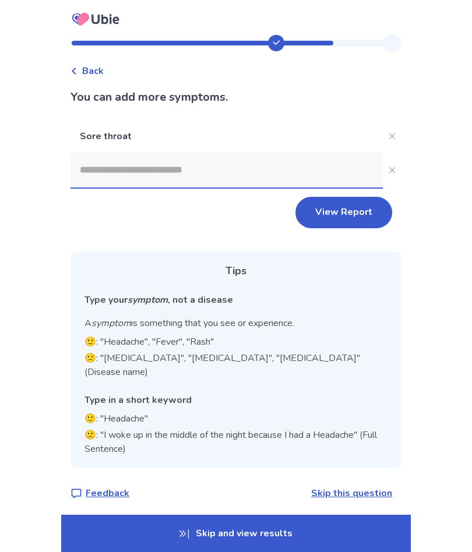
click at [107, 166] on input at bounding box center [227, 170] width 312 height 35
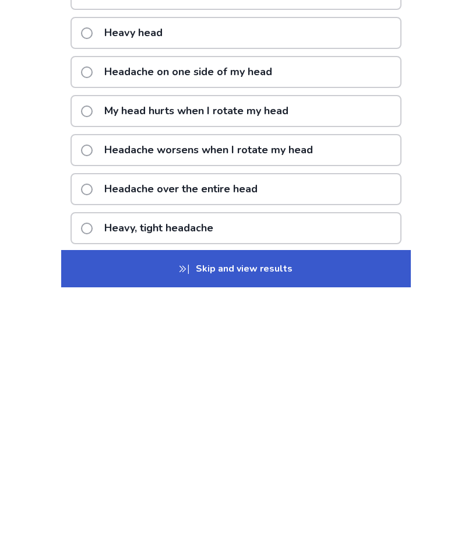
scroll to position [49, 0]
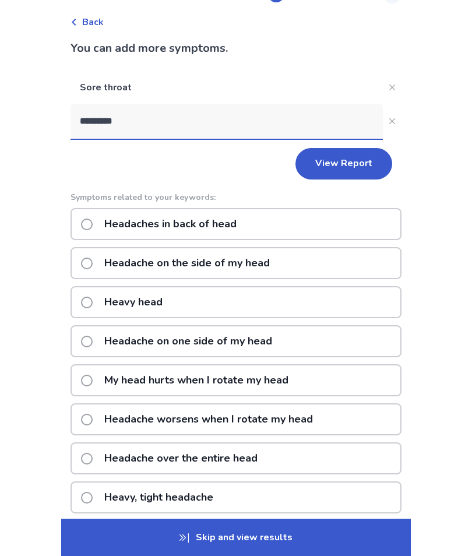
type input "*********"
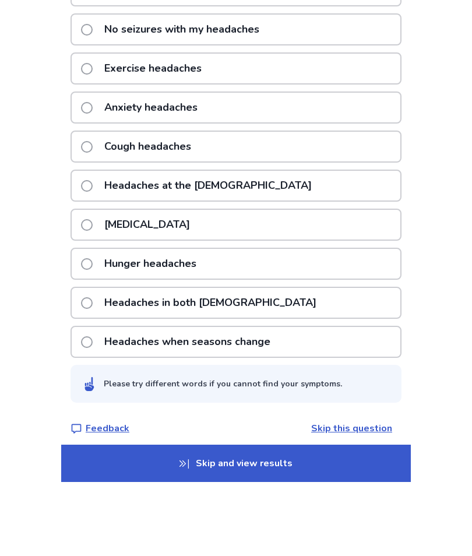
scroll to position [219, 0]
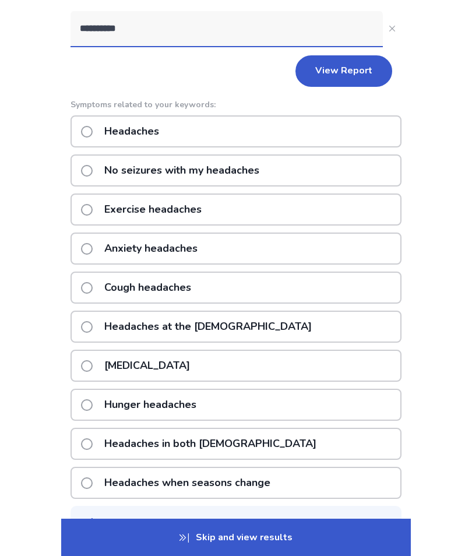
click at [104, 131] on p "Headaches" at bounding box center [131, 132] width 69 height 30
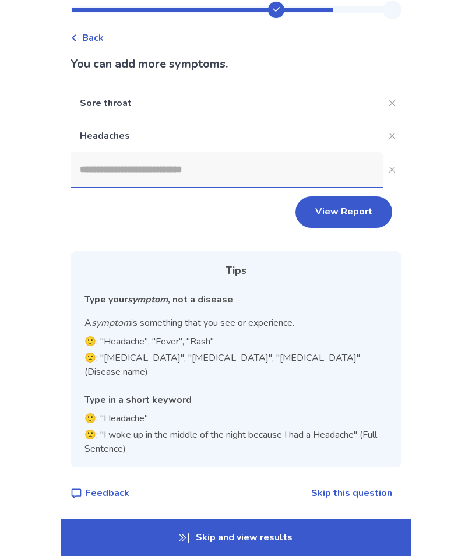
scroll to position [19, 0]
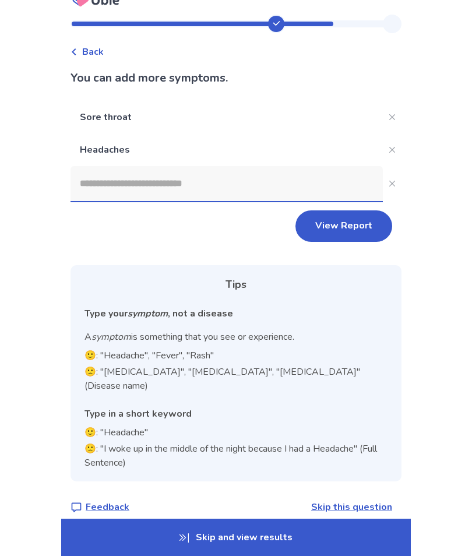
click at [332, 221] on button "View Report" at bounding box center [343, 225] width 97 height 31
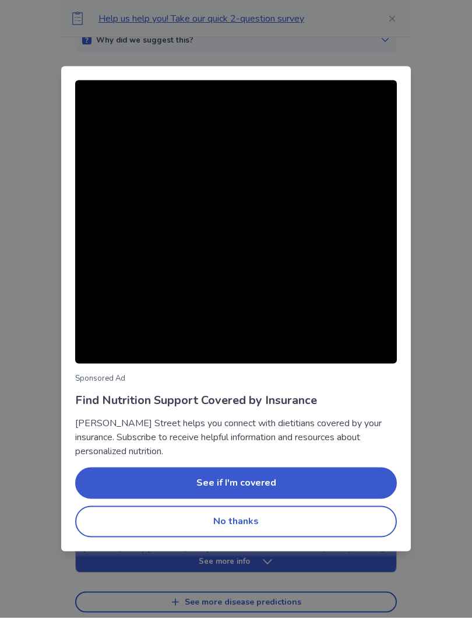
click at [188, 513] on button "No thanks" at bounding box center [236, 521] width 322 height 31
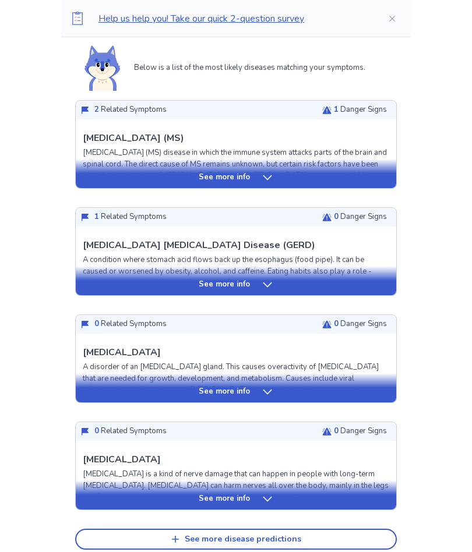
scroll to position [260, 0]
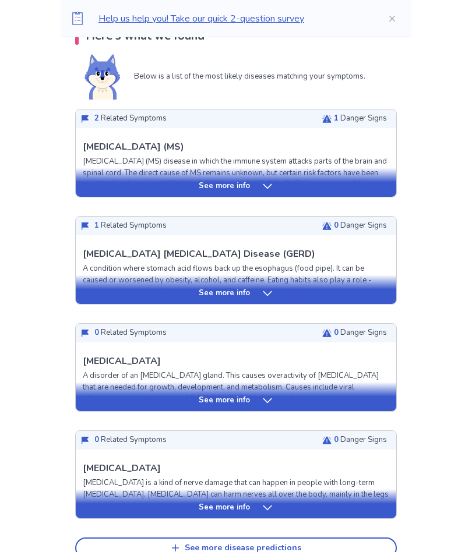
click at [283, 181] on div "See more info" at bounding box center [236, 187] width 321 height 12
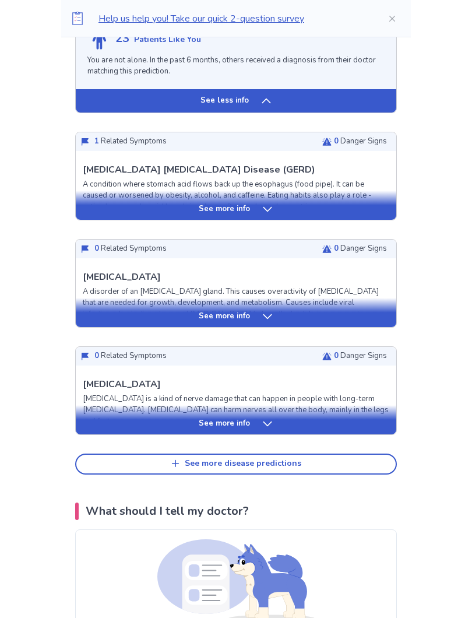
scroll to position [1337, 0]
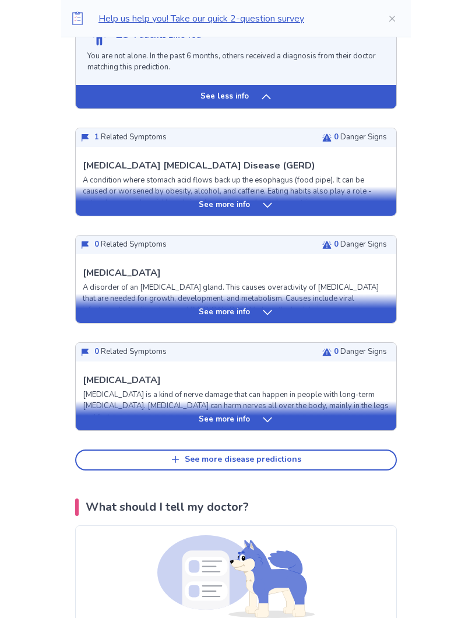
click at [249, 307] on div "See more info" at bounding box center [236, 313] width 321 height 12
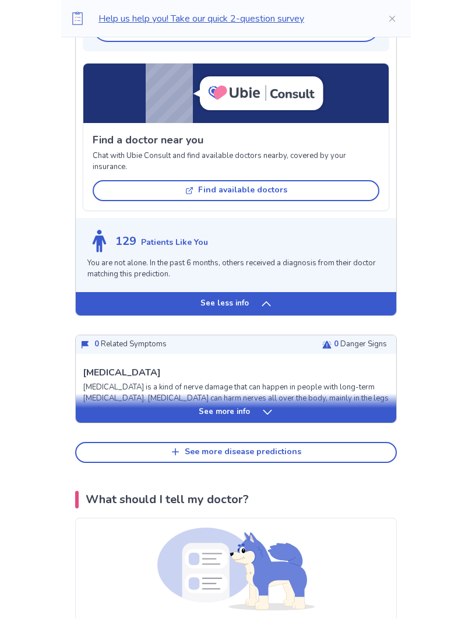
scroll to position [2328, 0]
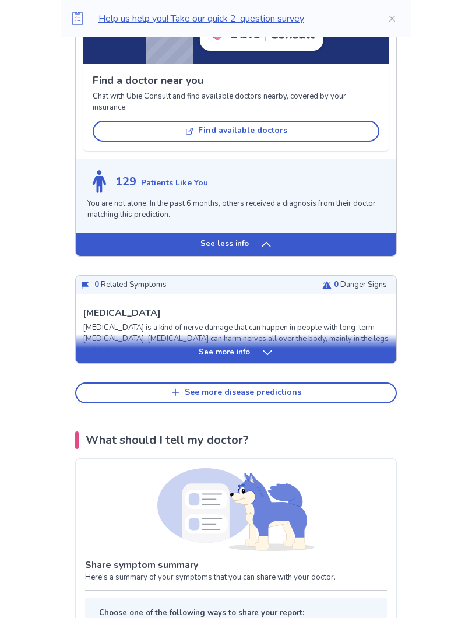
click at [241, 388] on div "See more disease predictions" at bounding box center [243, 393] width 117 height 10
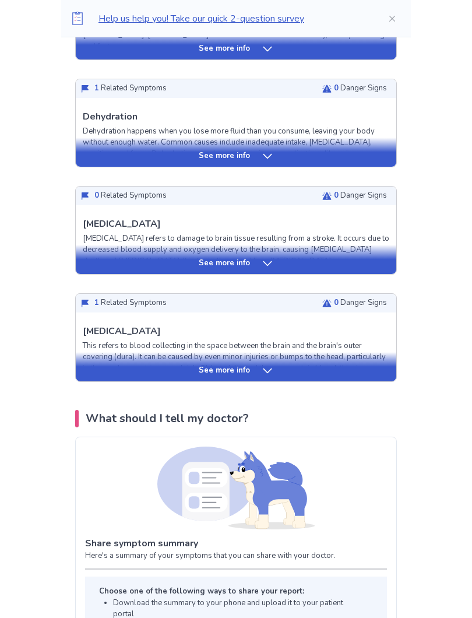
scroll to position [2632, 0]
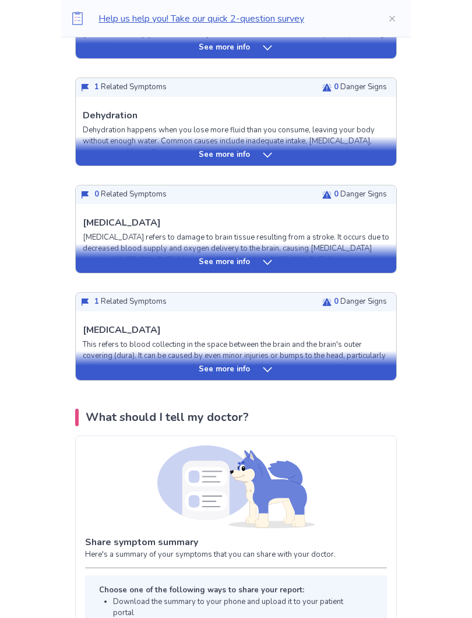
click at [235, 364] on p "See more info" at bounding box center [224, 370] width 51 height 12
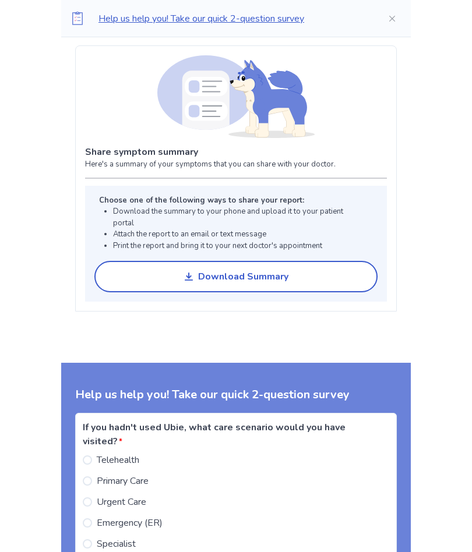
scroll to position [3878, 0]
